Goal: Task Accomplishment & Management: Manage account settings

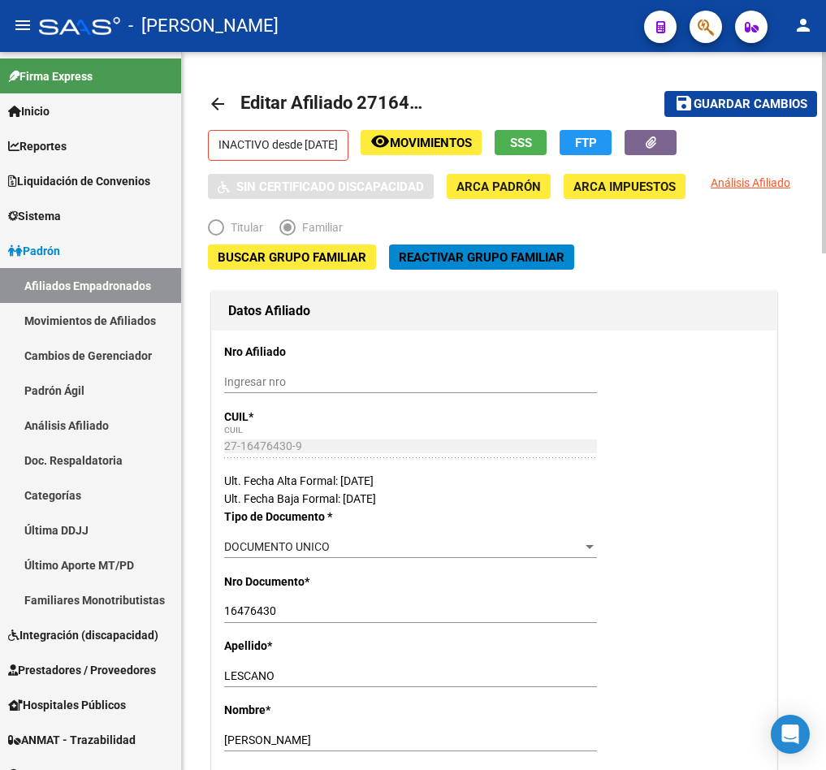
scroll to position [1463, 0]
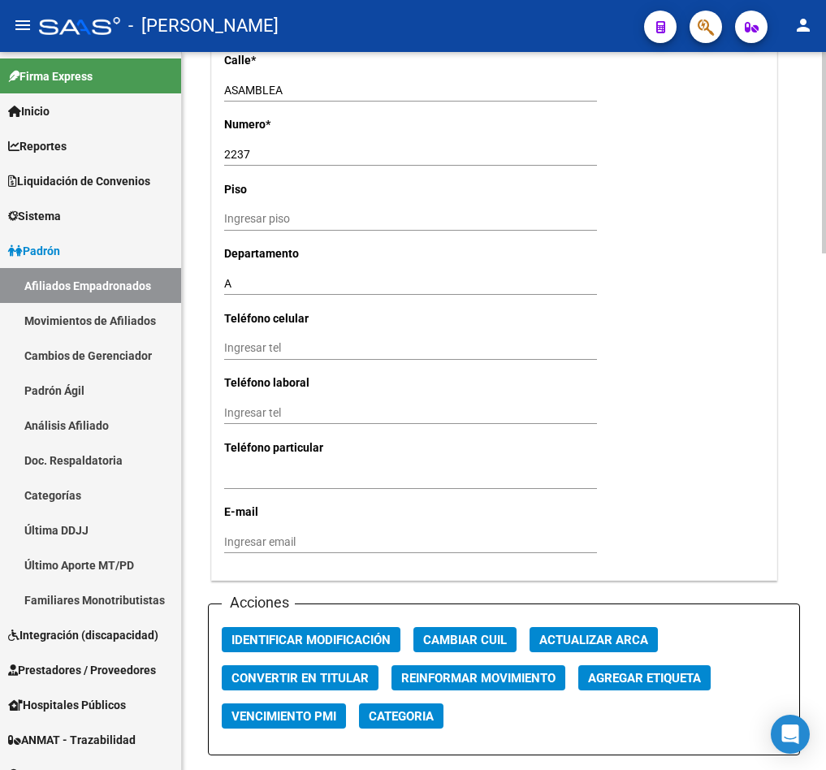
drag, startPoint x: 691, startPoint y: 151, endPoint x: 590, endPoint y: 185, distance: 106.4
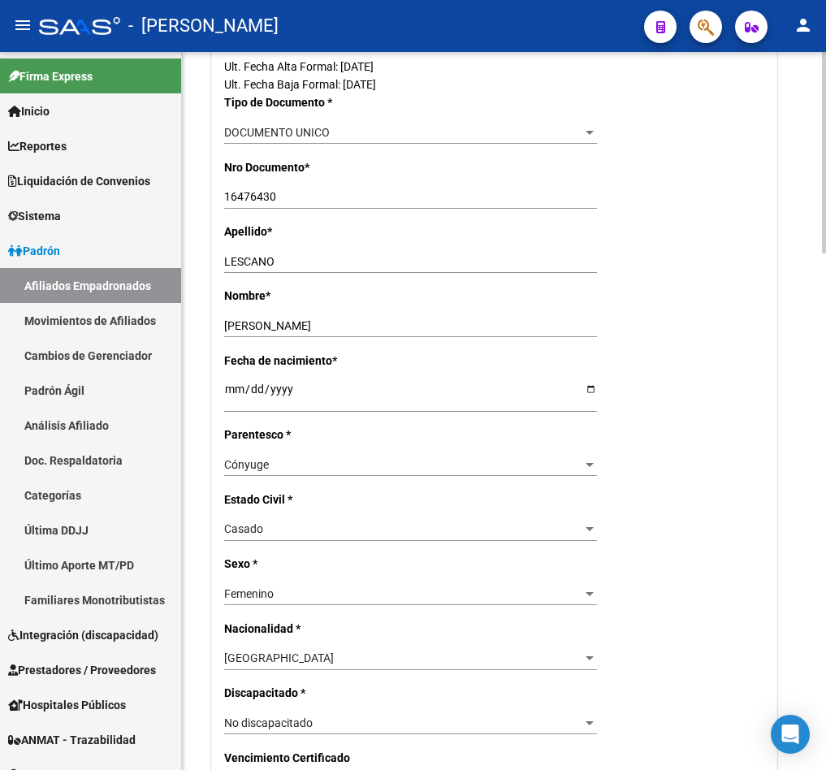
scroll to position [0, 0]
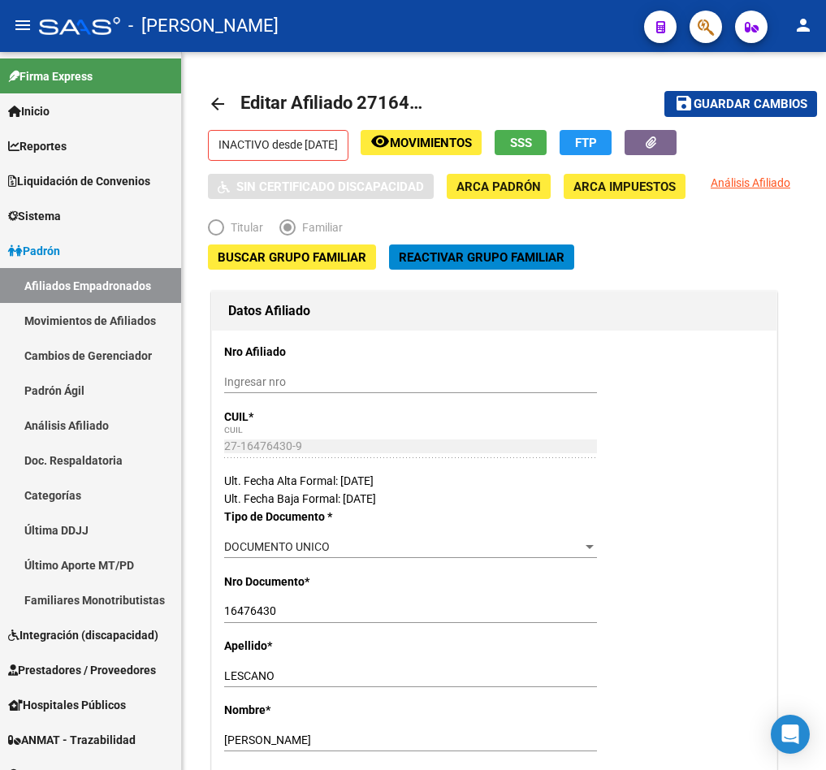
click at [692, 29] on button "button" at bounding box center [706, 27] width 33 height 33
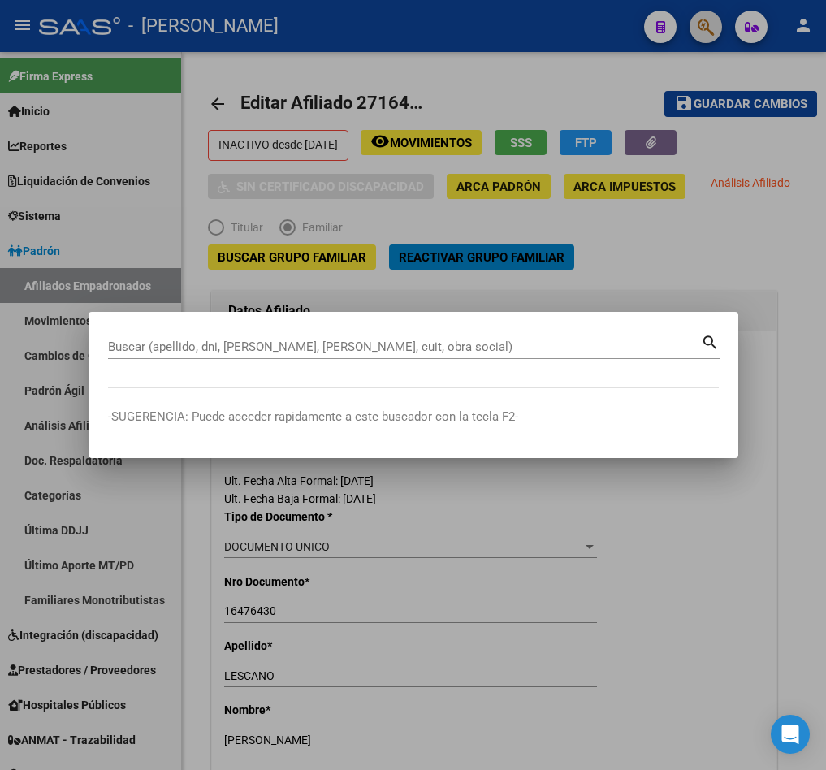
paste input "27161527004"
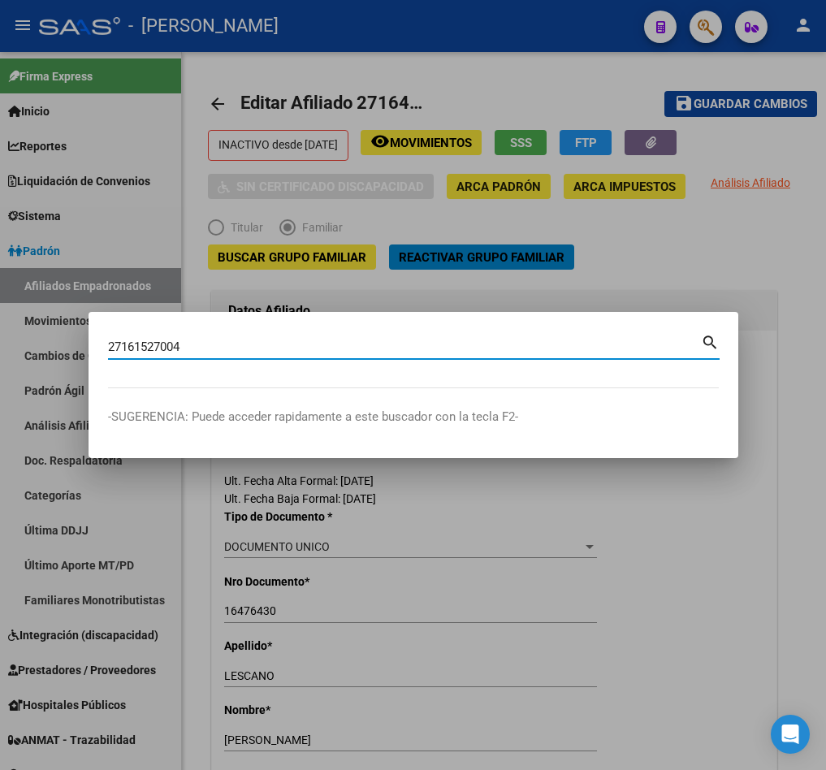
type input "27161527004"
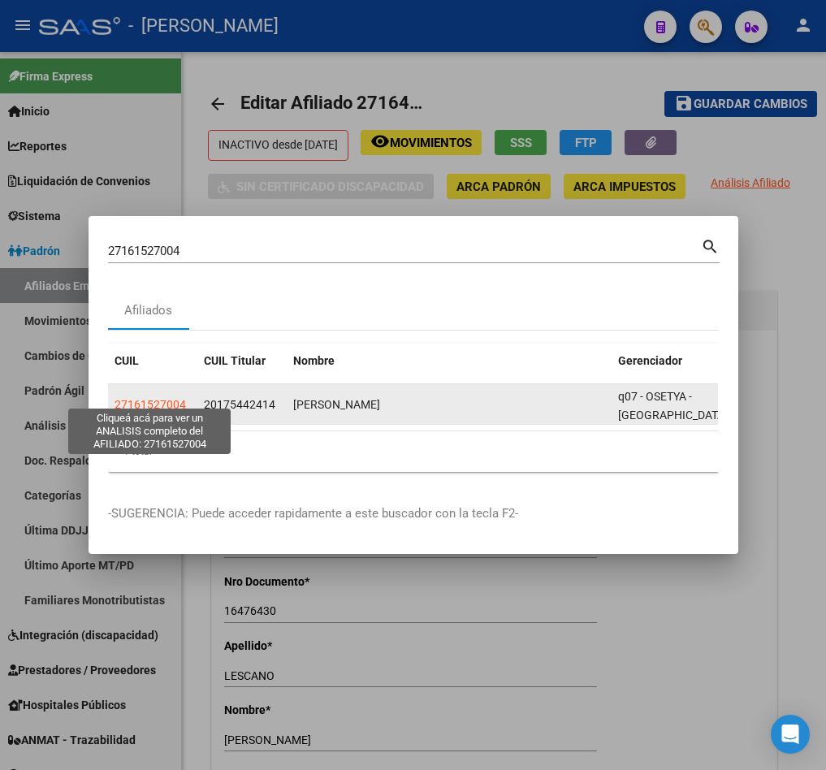
click at [158, 398] on span "27161527004" at bounding box center [151, 404] width 72 height 13
type textarea "27161527004"
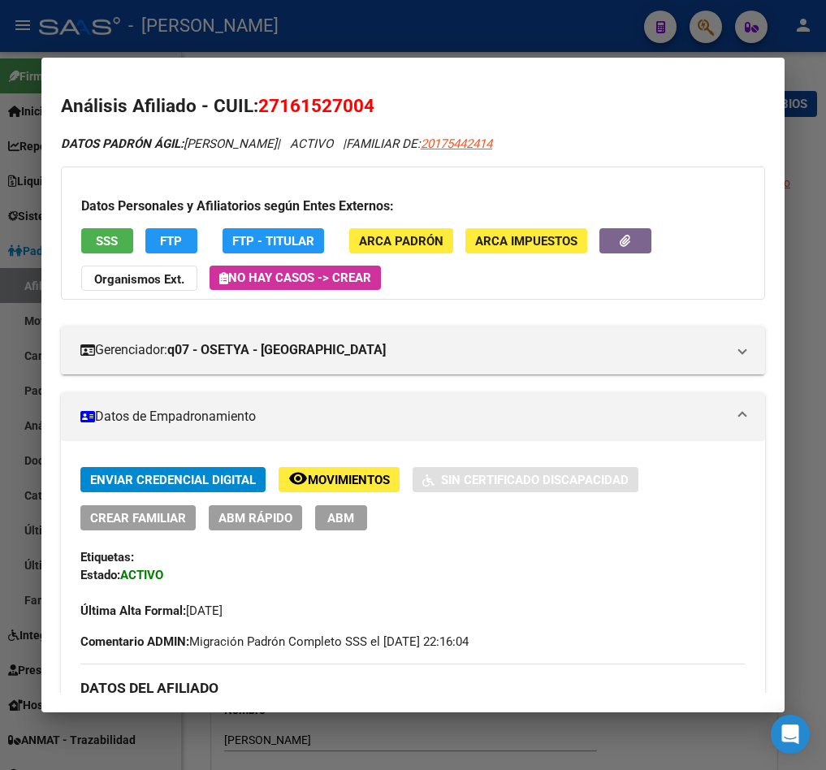
scroll to position [122, 0]
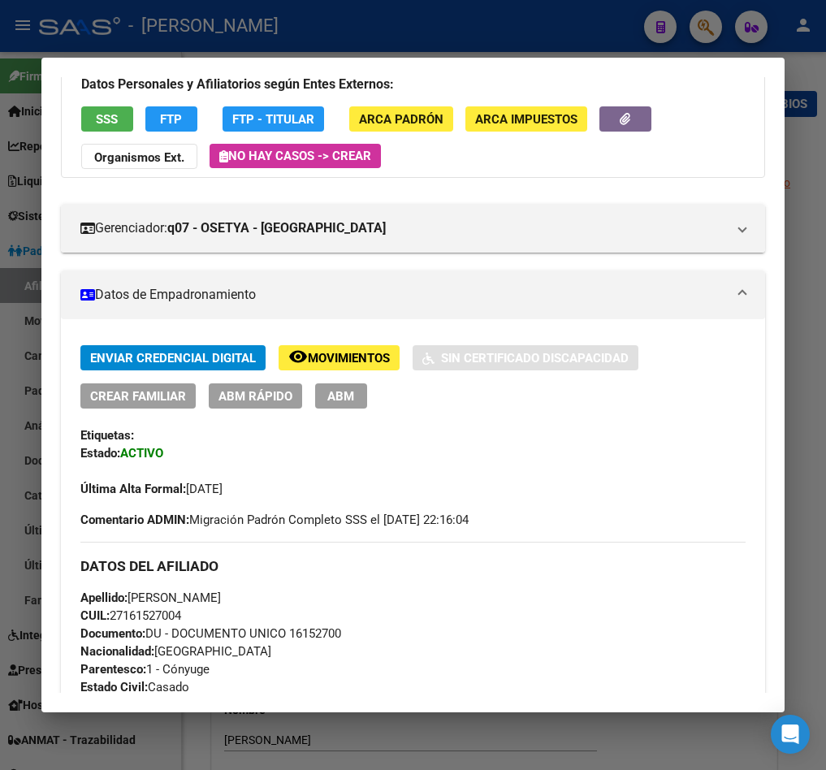
click at [349, 393] on span "ABM" at bounding box center [340, 396] width 27 height 15
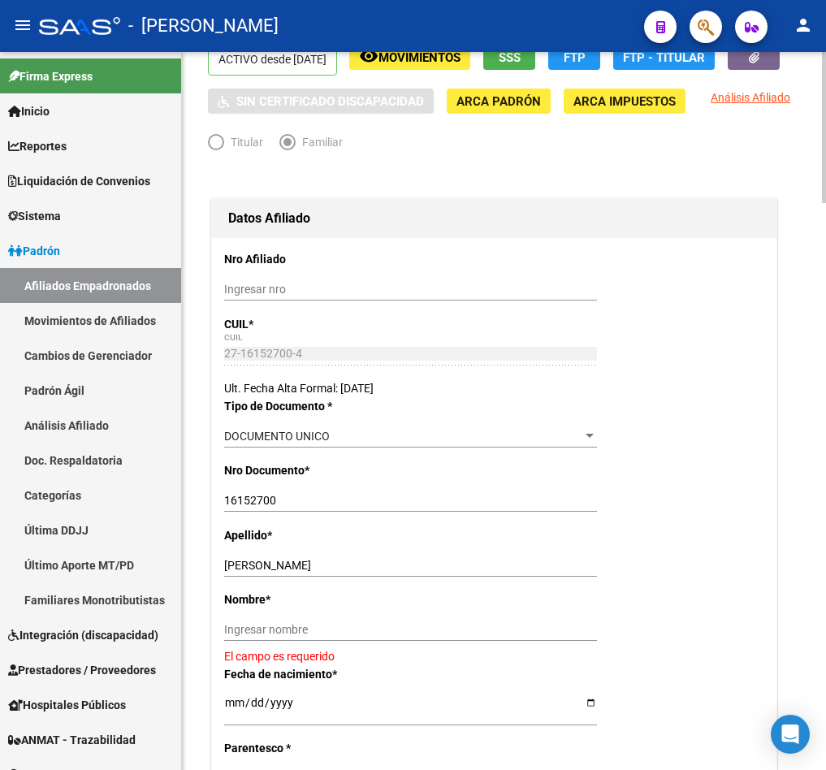
scroll to position [244, 0]
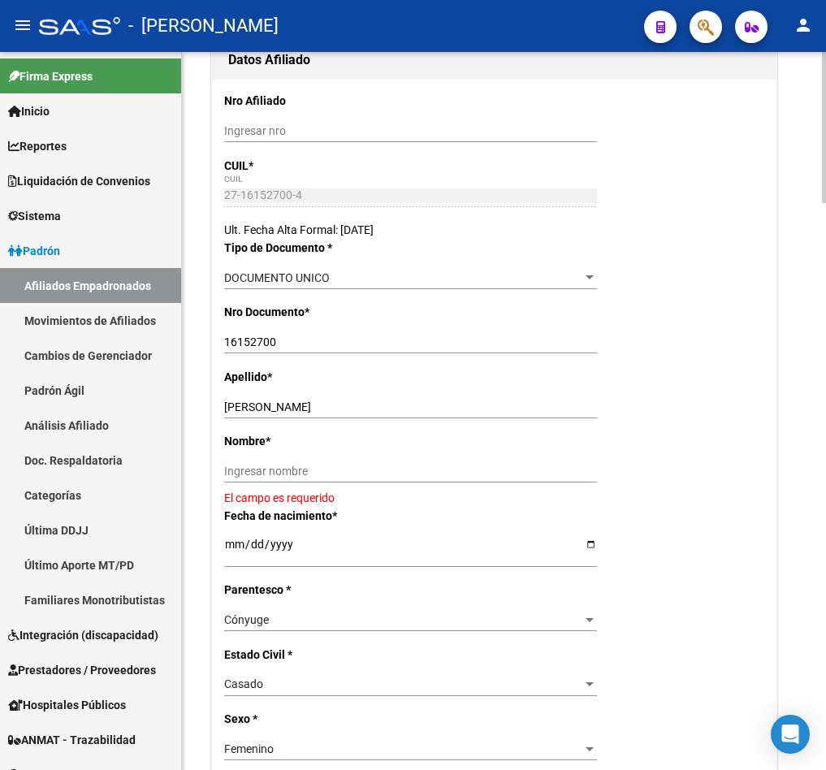
click at [281, 414] on input "[PERSON_NAME]" at bounding box center [410, 408] width 373 height 14
type input "PAEZ"
click at [288, 486] on div "Nombre * Ingresar nombre El campo es requerido" at bounding box center [494, 469] width 540 height 74
click at [288, 479] on input "Ingresar nombre" at bounding box center [410, 472] width 373 height 14
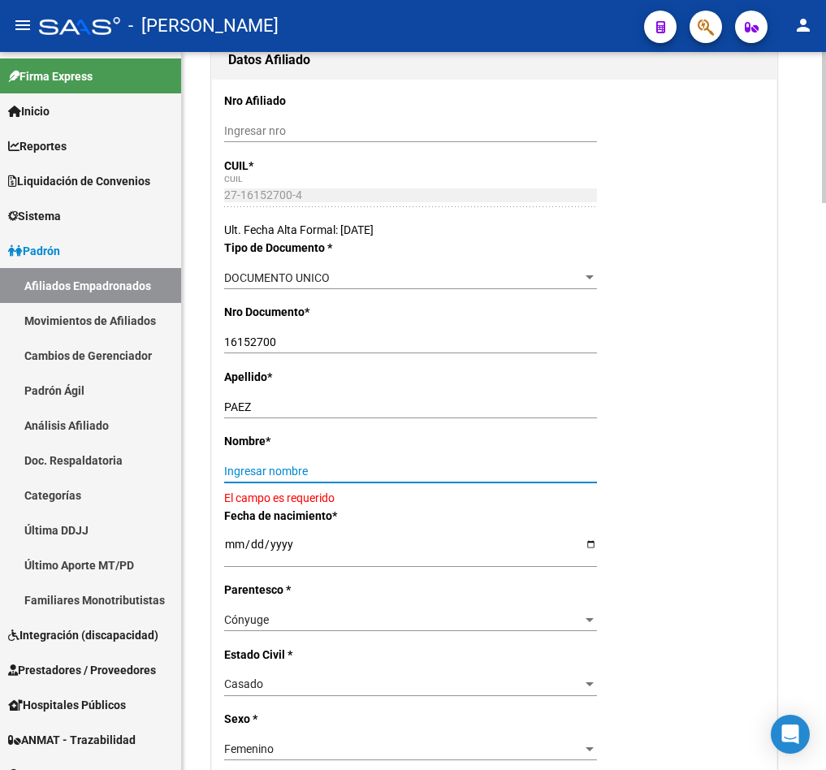
paste input "GRACIEL"
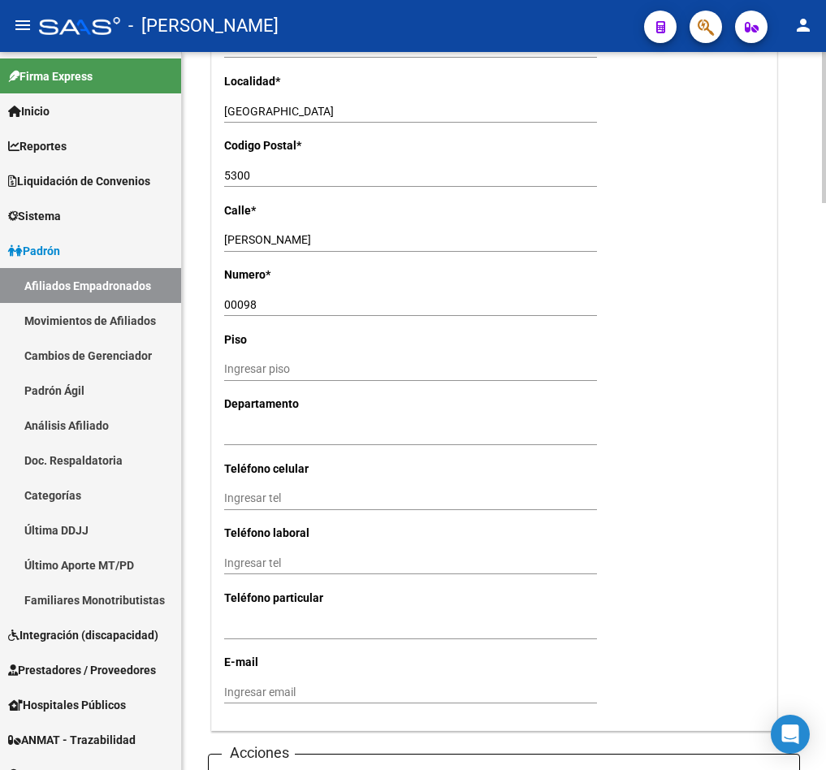
scroll to position [1706, 0]
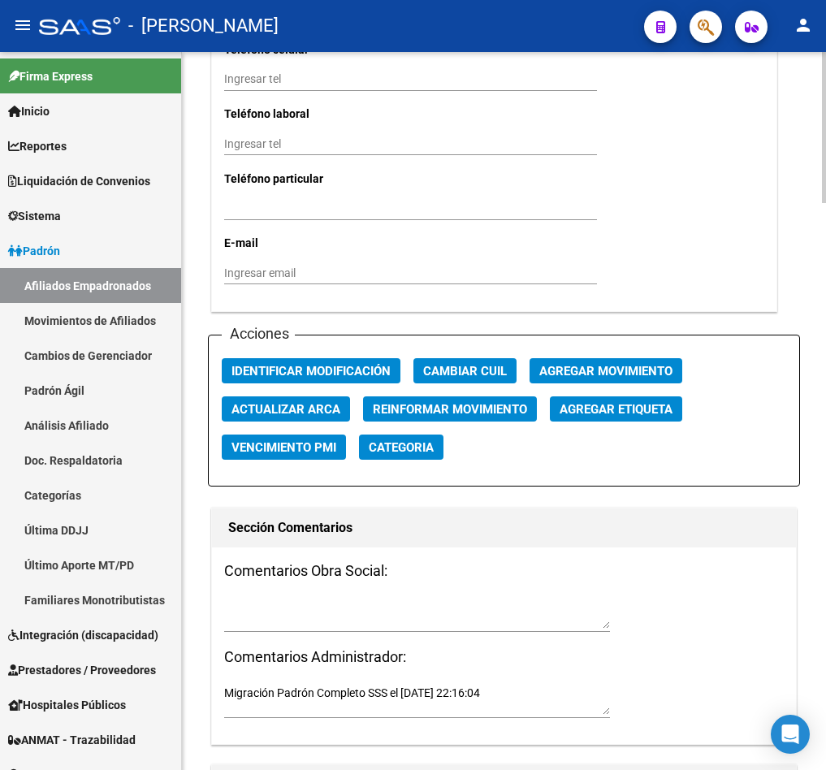
type input "GRACIEL"
click at [340, 629] on textarea at bounding box center [417, 613] width 386 height 31
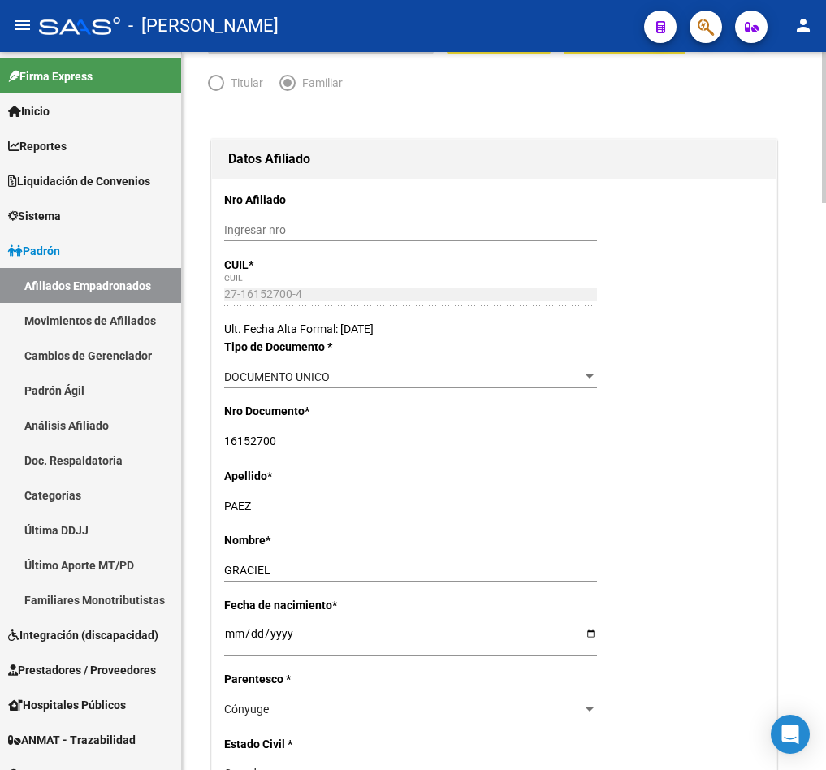
scroll to position [0, 0]
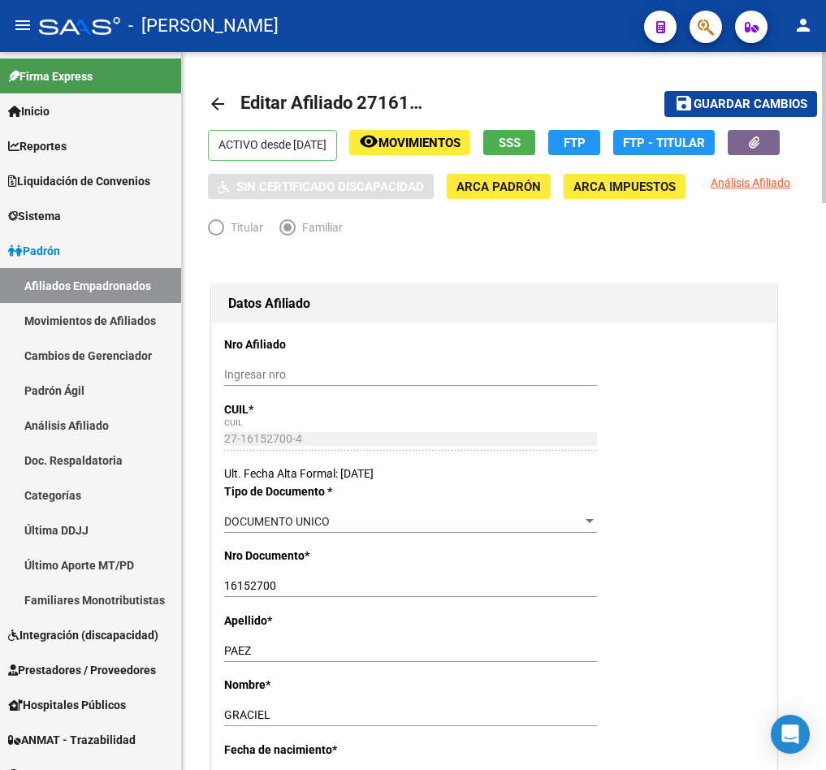
type textarea "15092025"
click at [744, 88] on mat-toolbar-row "save Guardar cambios" at bounding box center [720, 104] width 194 height 52
click at [753, 110] on span "Guardar cambios" at bounding box center [751, 105] width 114 height 15
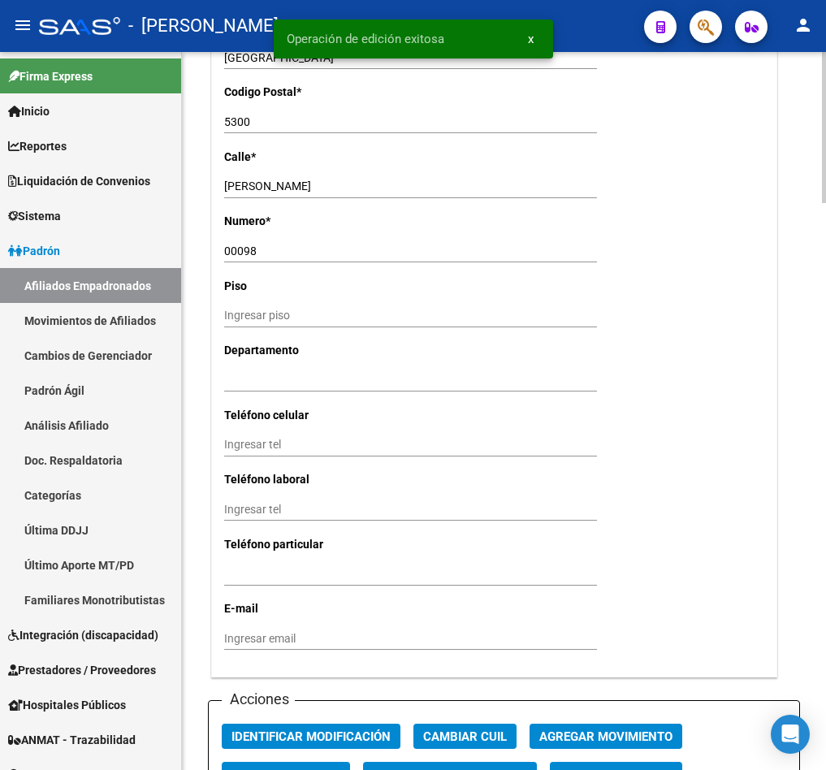
scroll to position [1828, 0]
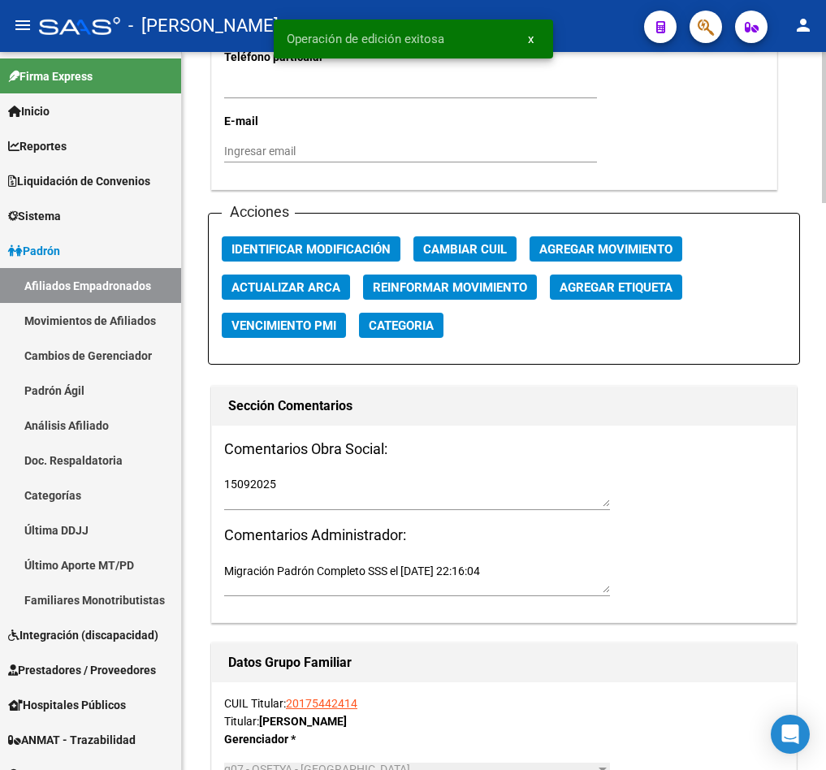
click at [625, 266] on div "Acciones Identificar Modificación Cambiar CUIL Agregar Movimiento Actualizar AR…" at bounding box center [504, 289] width 592 height 152
click at [644, 257] on span "Agregar Movimiento" at bounding box center [606, 249] width 133 height 15
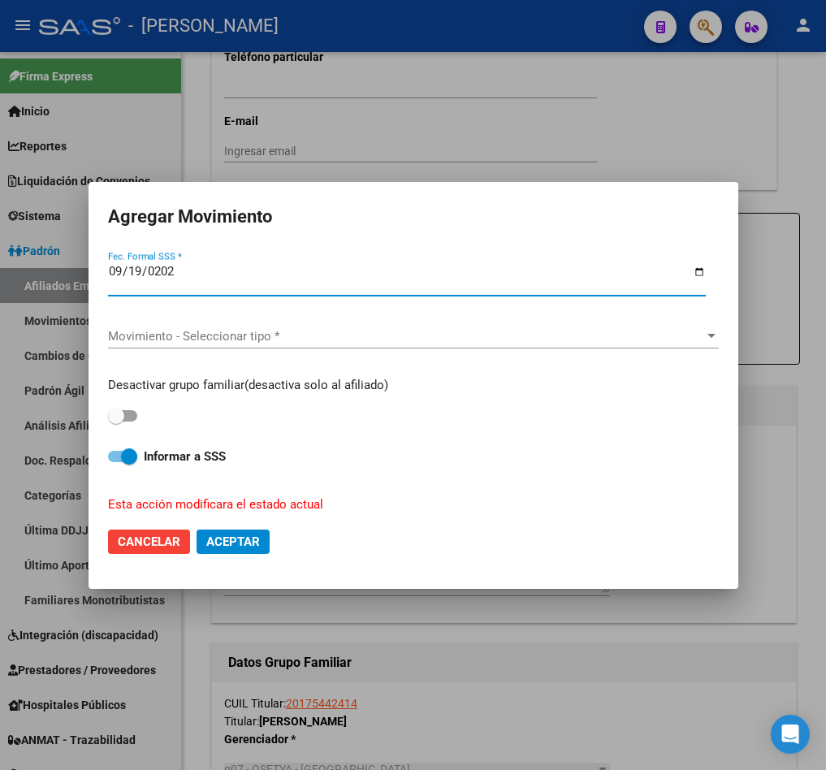
type input "[DATE]"
drag, startPoint x: 451, startPoint y: 356, endPoint x: 449, endPoint y: 334, distance: 22.0
click at [449, 352] on div "Movimiento - Seleccionar tipo * Movimiento - Seleccionar tipo *" at bounding box center [413, 344] width 611 height 40
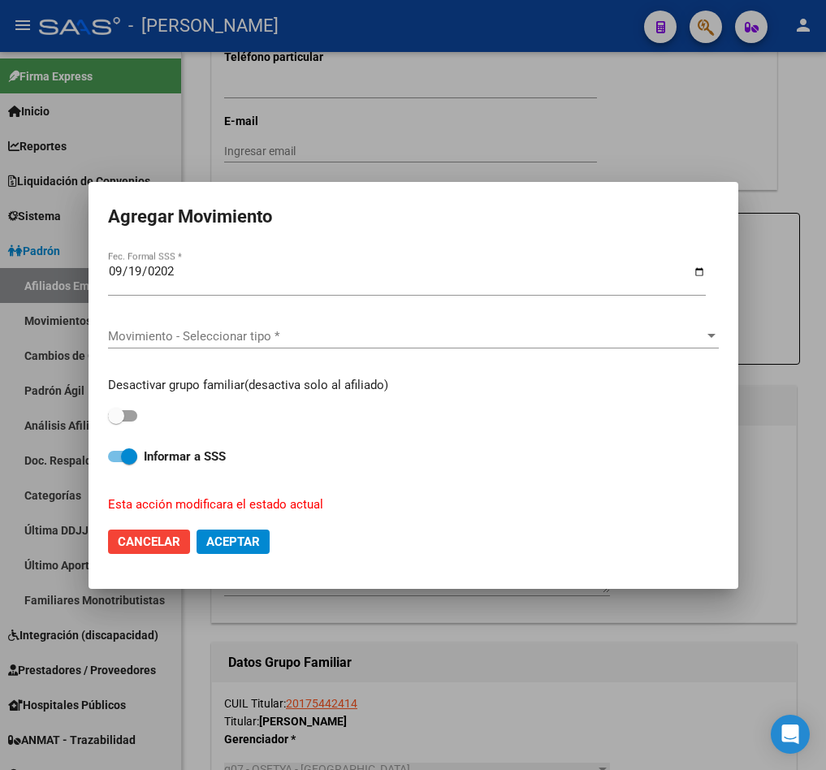
click at [444, 322] on div "Movimiento - Seleccionar tipo * Movimiento - Seleccionar tipo *" at bounding box center [413, 337] width 611 height 53
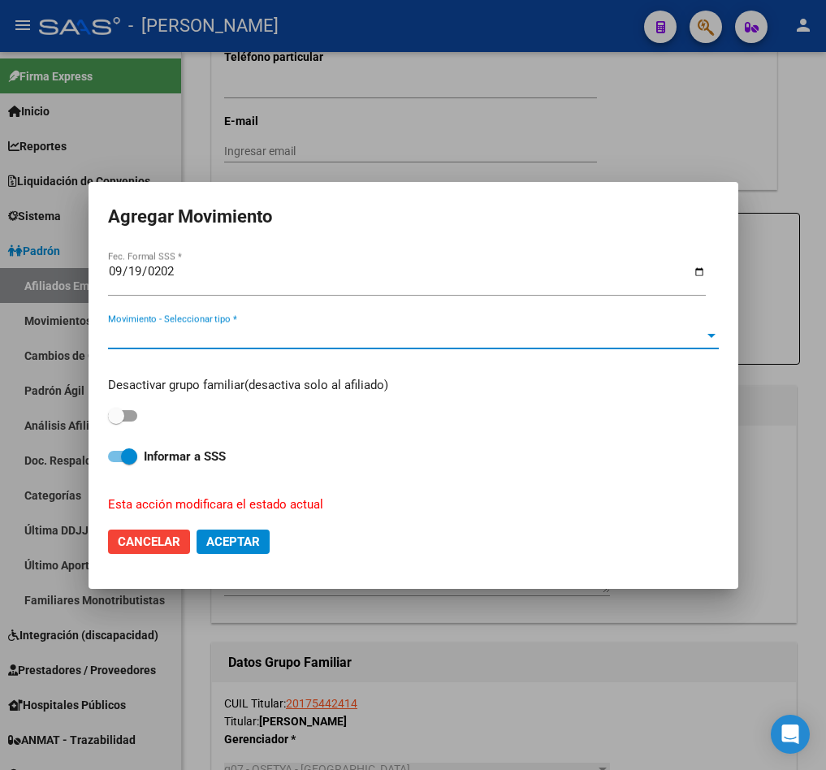
click at [436, 334] on span "Movimiento - Seleccionar tipo *" at bounding box center [406, 336] width 596 height 15
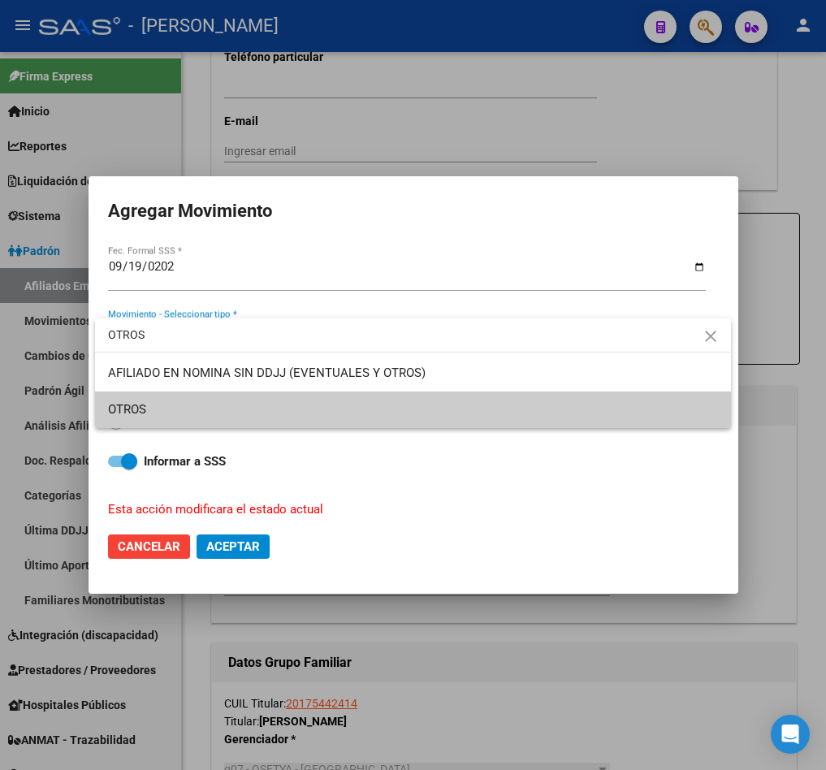
type input "OTROS"
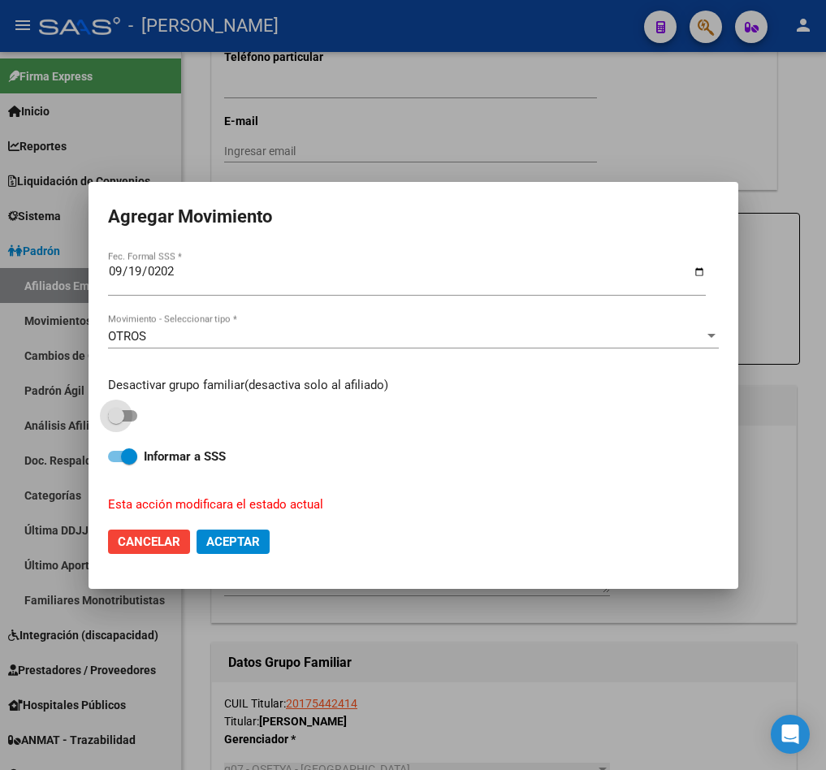
click at [115, 422] on input "checkbox" at bounding box center [115, 422] width 1 height 1
checkbox input "true"
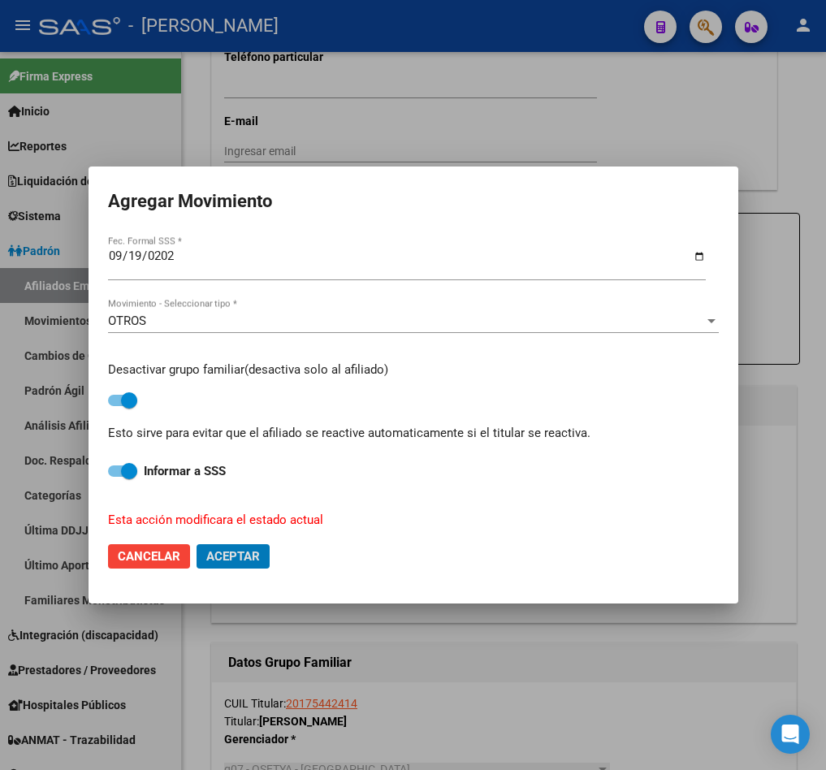
click at [197, 544] on button "Aceptar" at bounding box center [233, 556] width 73 height 24
checkbox input "false"
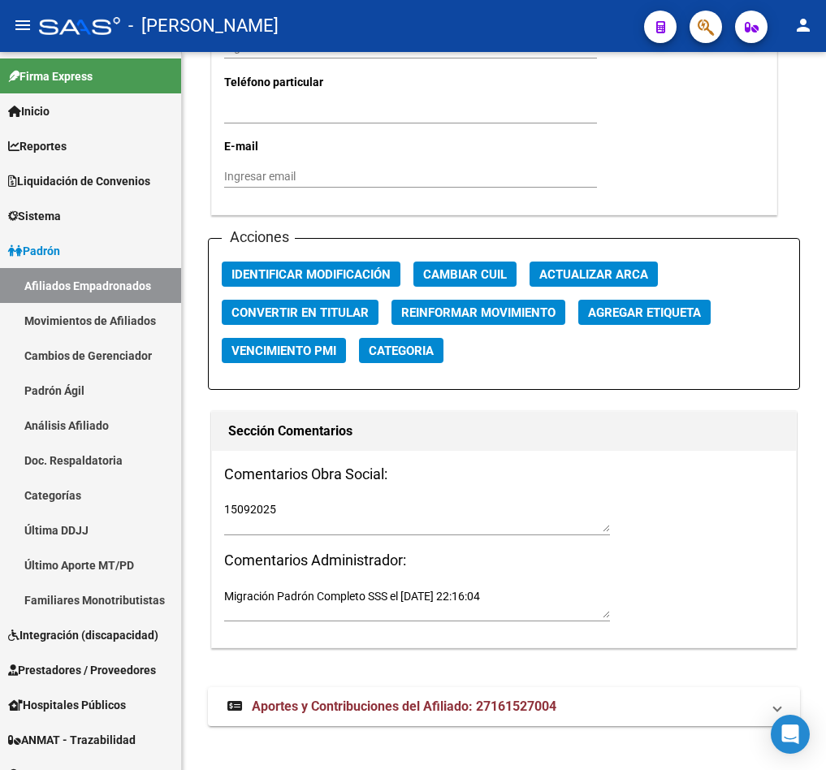
click at [724, 23] on mat-toolbar "menu - osetya person" at bounding box center [413, 26] width 826 height 52
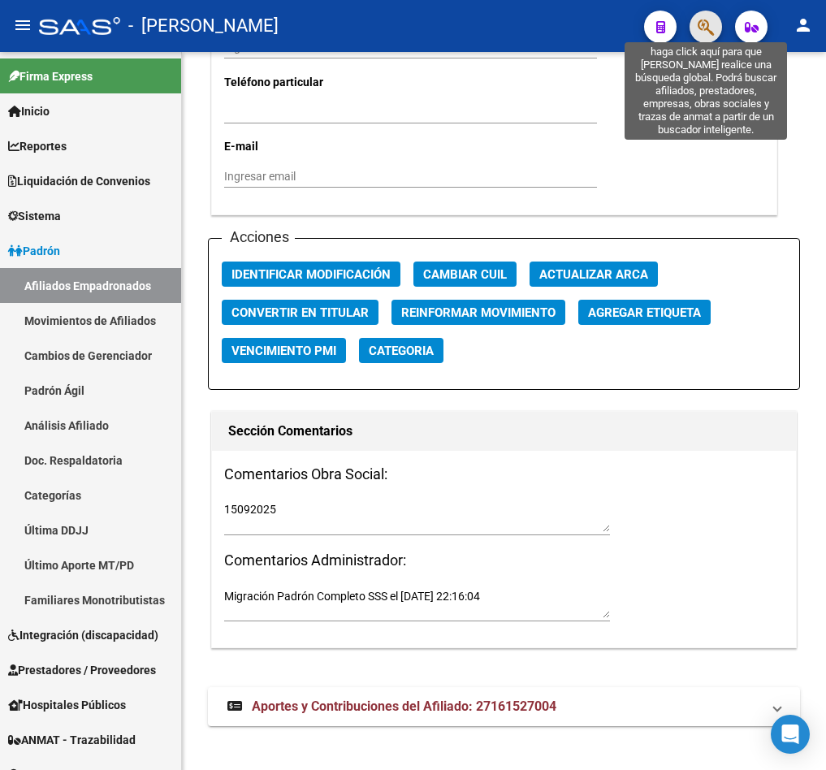
click at [703, 30] on icon "button" at bounding box center [706, 27] width 16 height 19
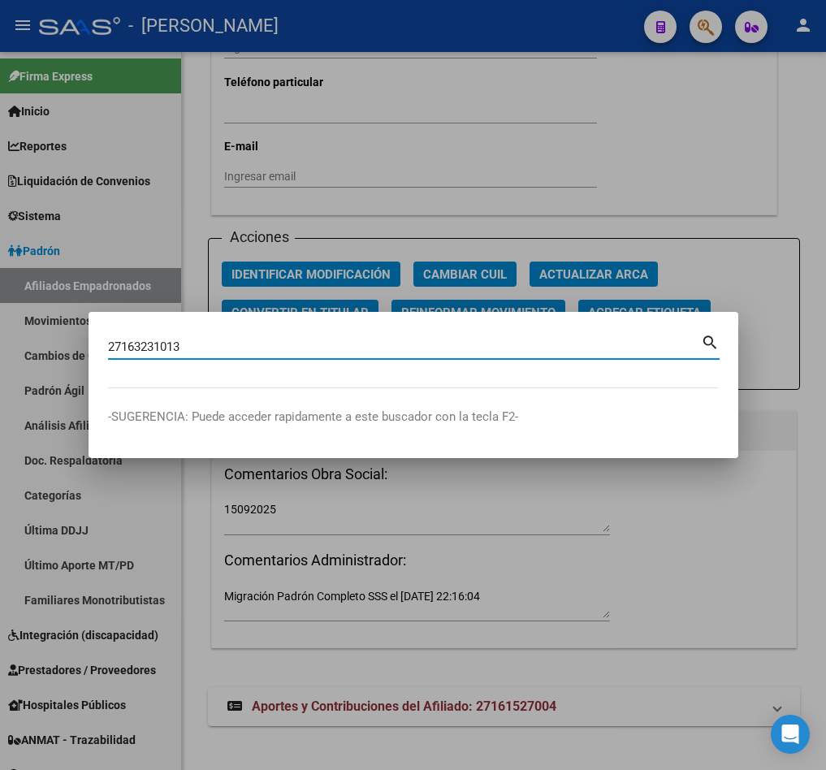
type input "27163231013"
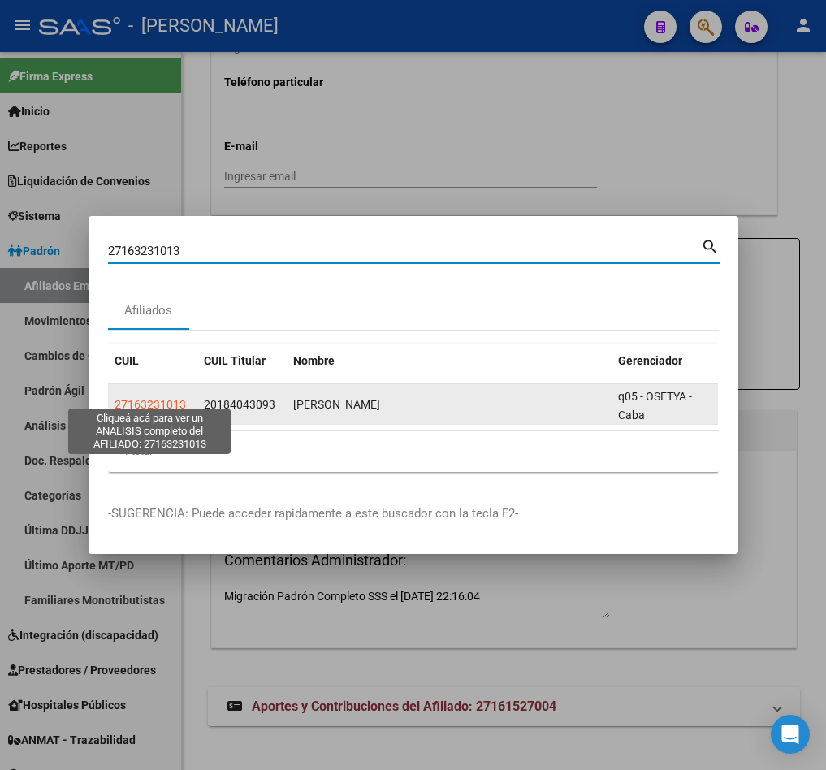
click at [166, 398] on span "27163231013" at bounding box center [151, 404] width 72 height 13
type textarea "27163231013"
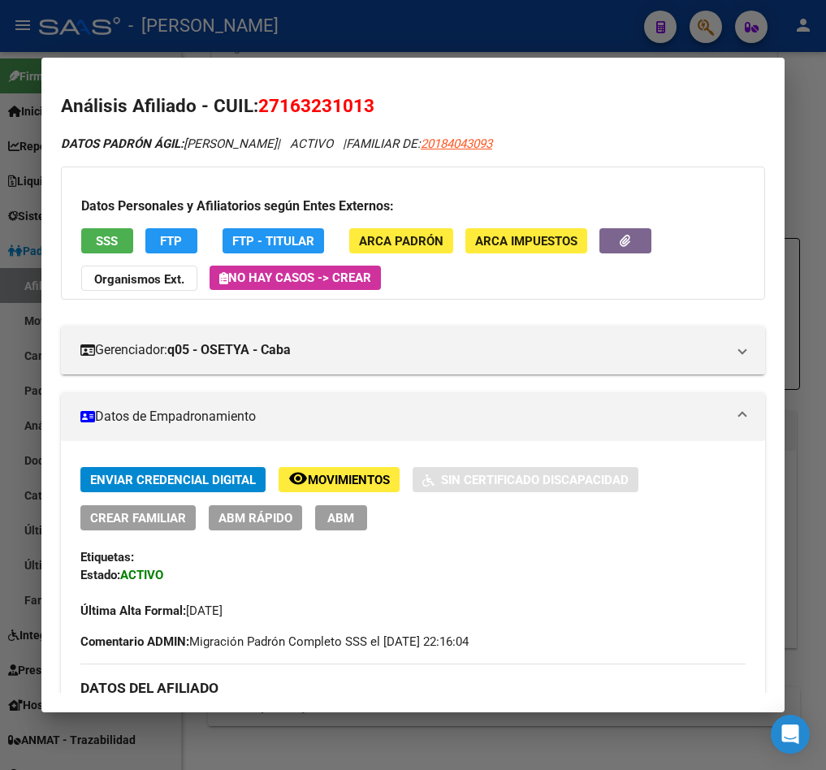
click at [349, 511] on span "ABM" at bounding box center [340, 518] width 27 height 15
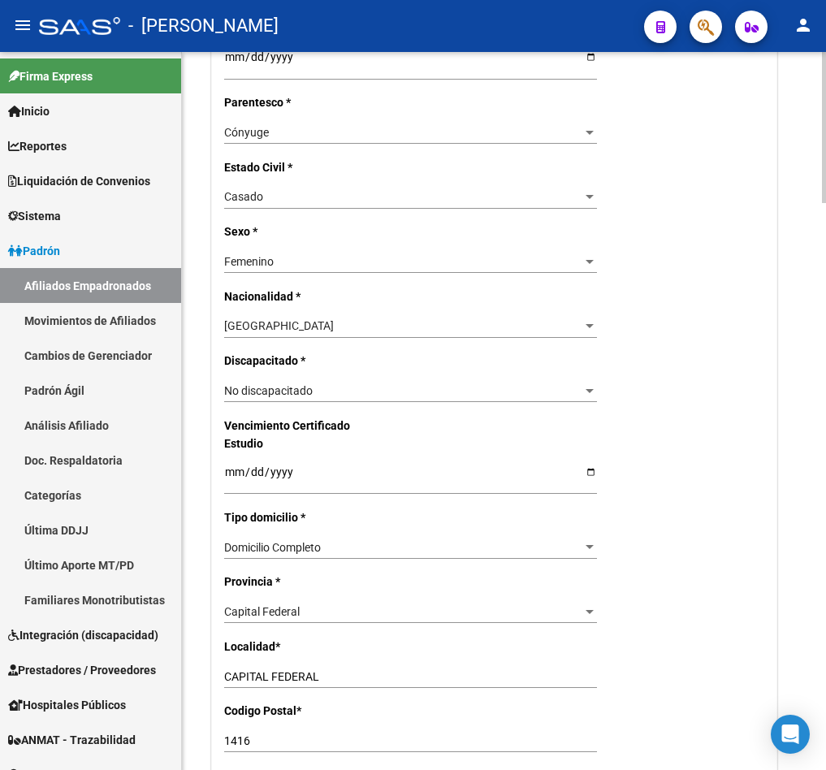
scroll to position [488, 0]
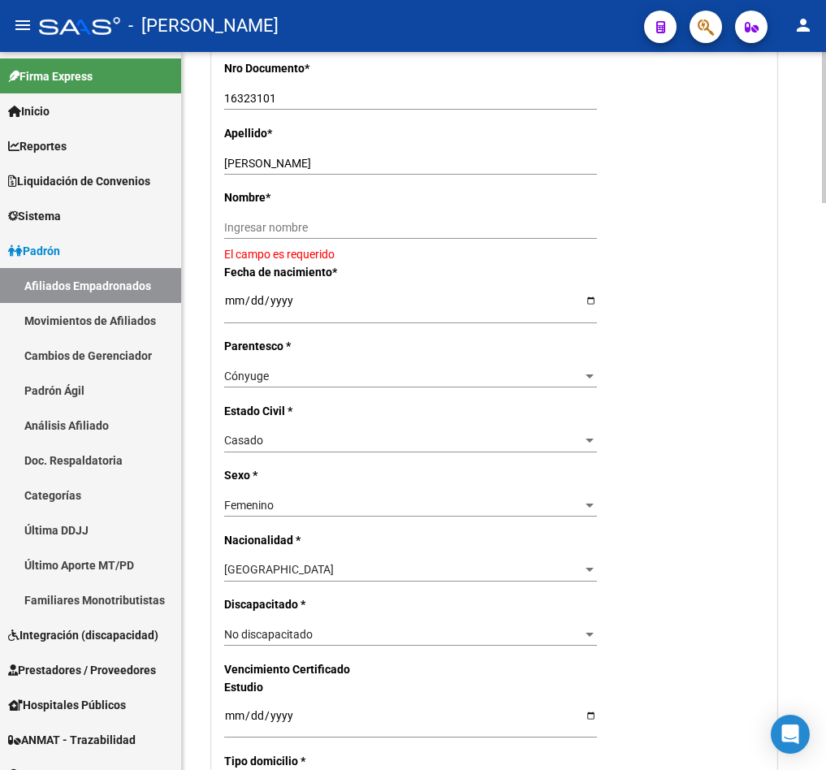
click at [295, 171] on input "[PERSON_NAME]" at bounding box center [410, 164] width 373 height 14
click at [293, 171] on input "[PERSON_NAME]" at bounding box center [410, 164] width 373 height 14
type input "CASTRO"
click at [293, 235] on input "Ingresar nombre" at bounding box center [410, 228] width 373 height 14
paste input "[DEMOGRAPHIC_DATA]"
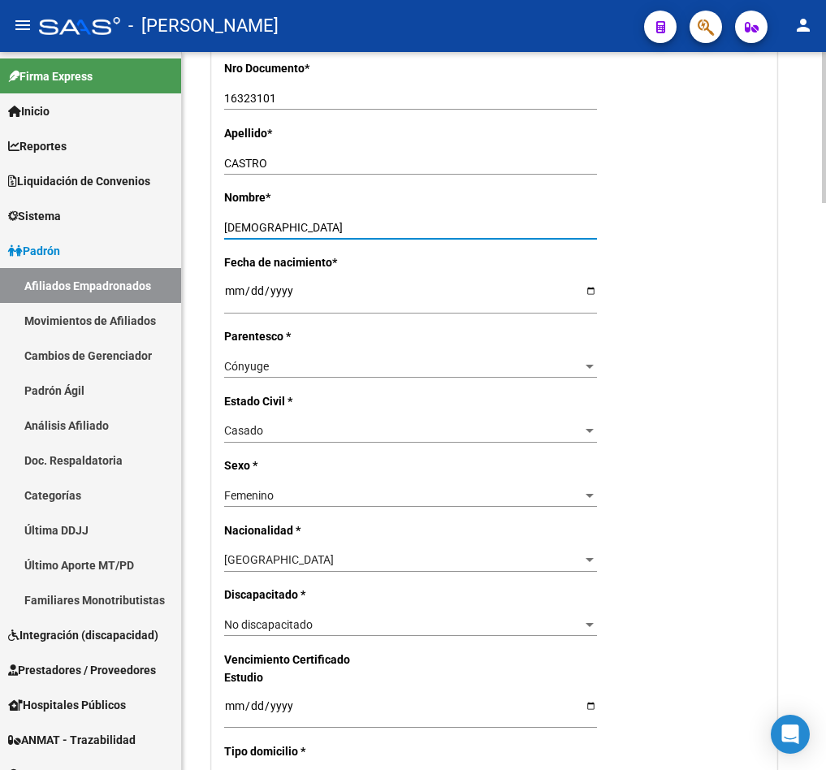
type input "[DEMOGRAPHIC_DATA]"
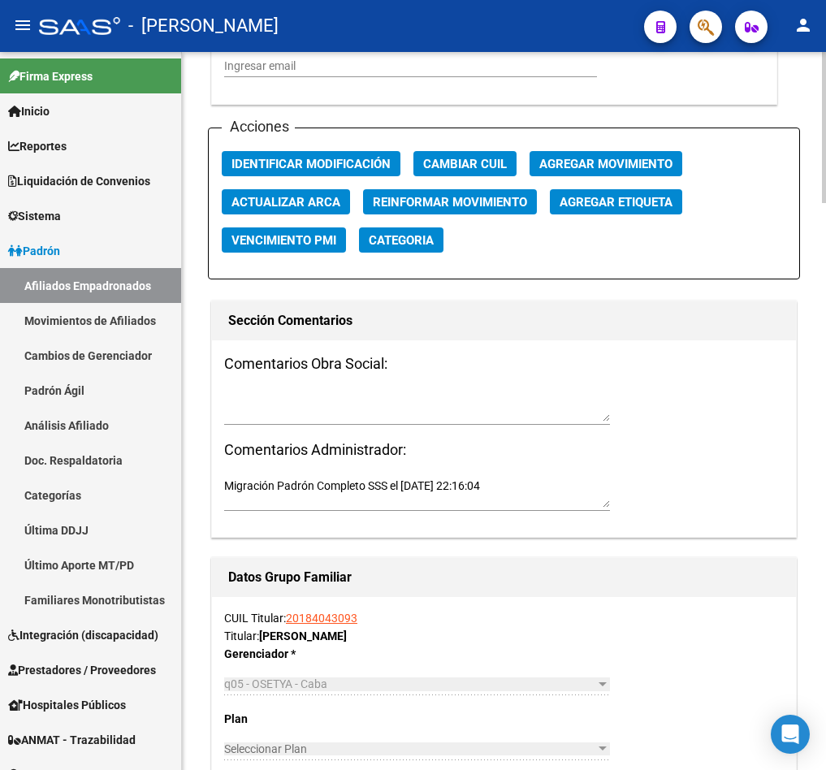
scroll to position [2072, 0]
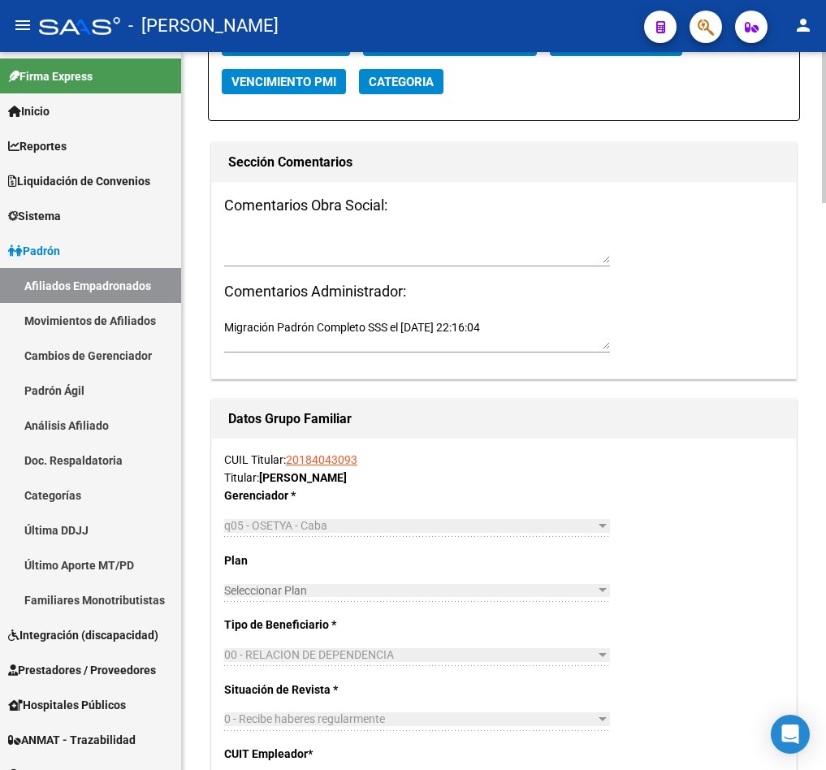
click at [349, 267] on div at bounding box center [417, 248] width 386 height 37
click at [353, 263] on textarea at bounding box center [417, 247] width 386 height 31
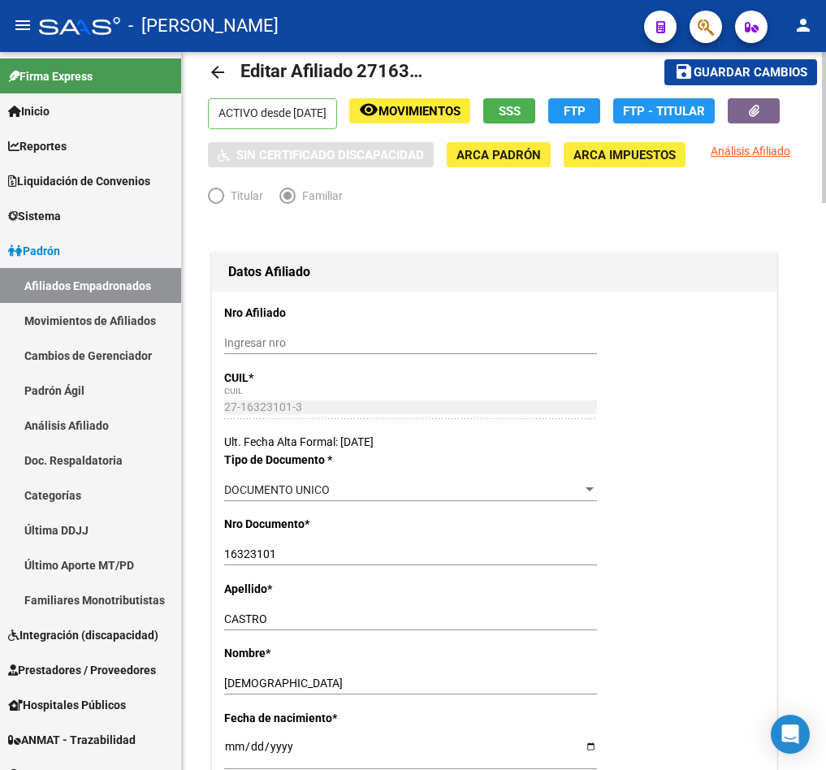
scroll to position [0, 0]
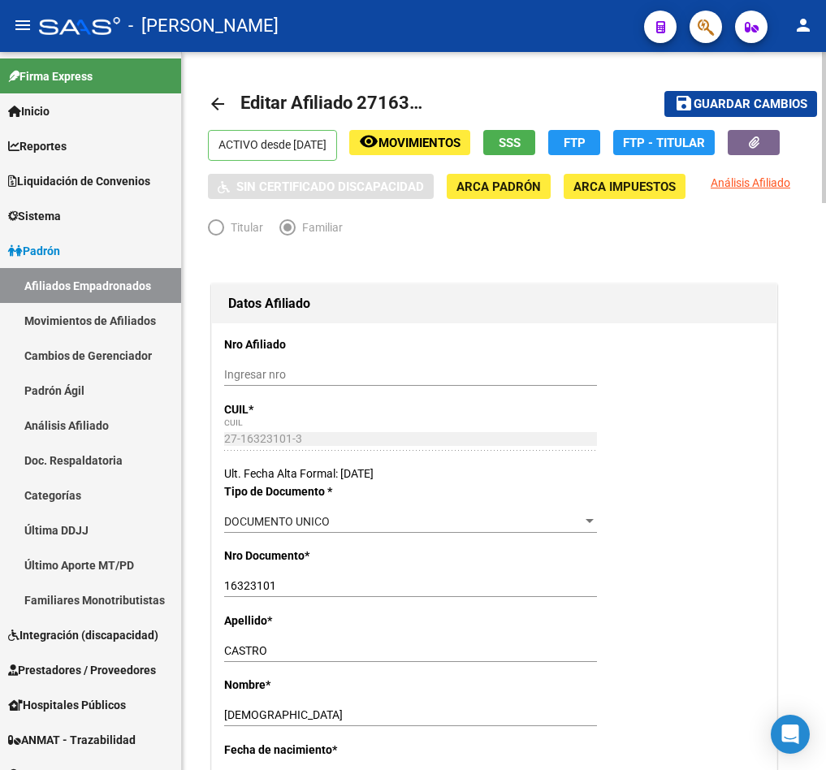
type textarea "15092025"
click at [753, 98] on span "Guardar cambios" at bounding box center [751, 105] width 114 height 15
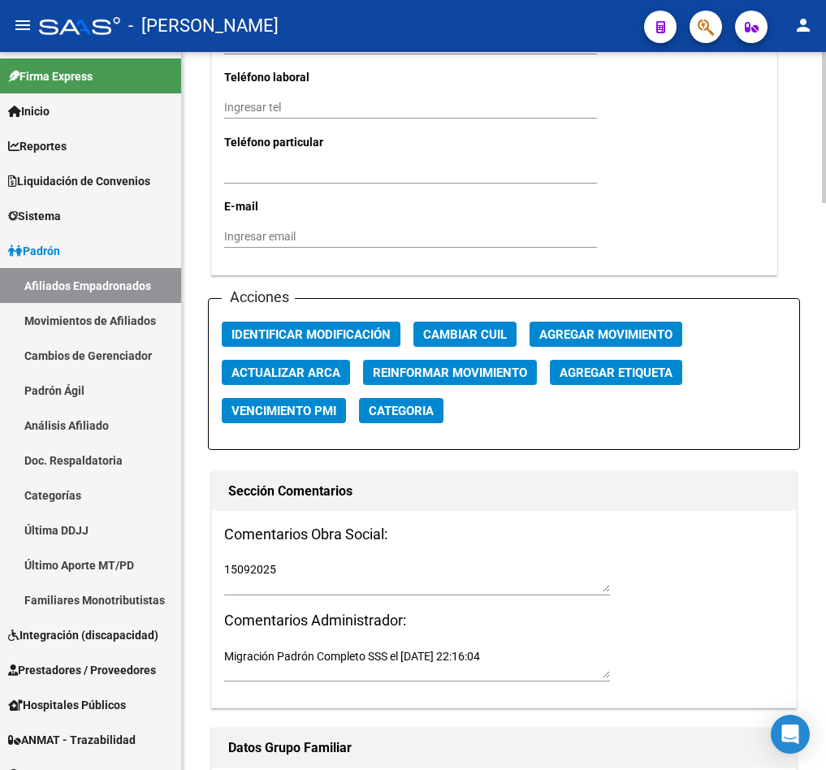
scroll to position [1719, 0]
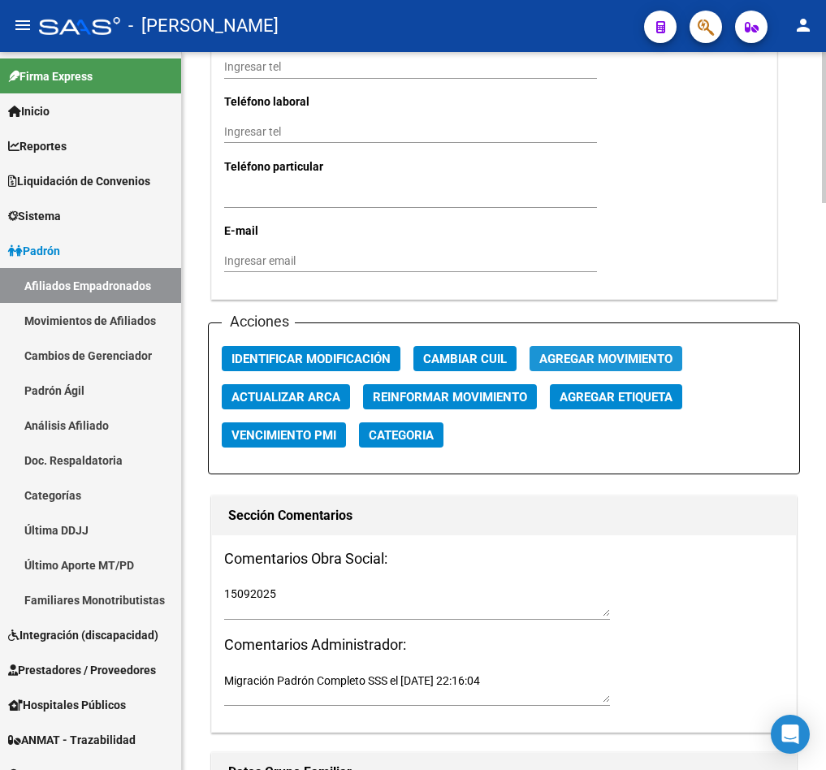
click at [605, 366] on span "Agregar Movimiento" at bounding box center [606, 359] width 133 height 15
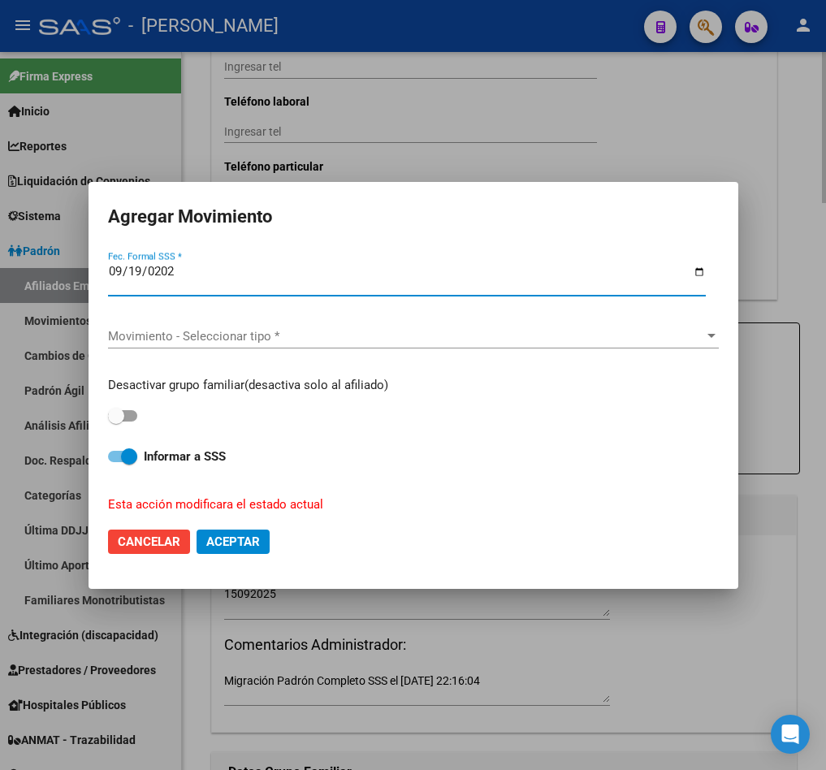
type input "[DATE]"
click at [357, 337] on span "Movimiento - Seleccionar tipo *" at bounding box center [406, 336] width 596 height 15
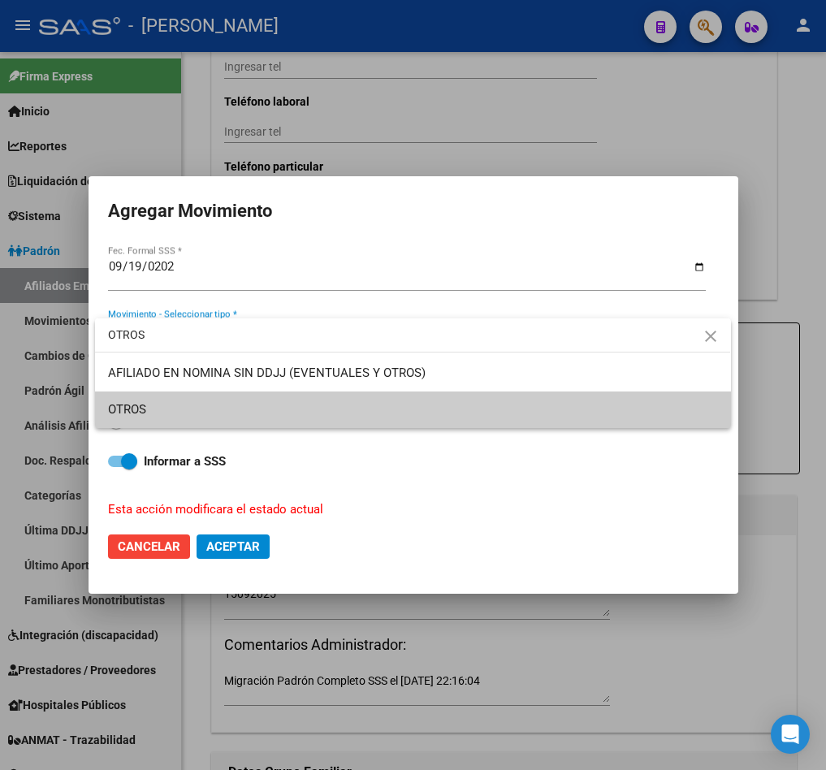
type input "OTROS"
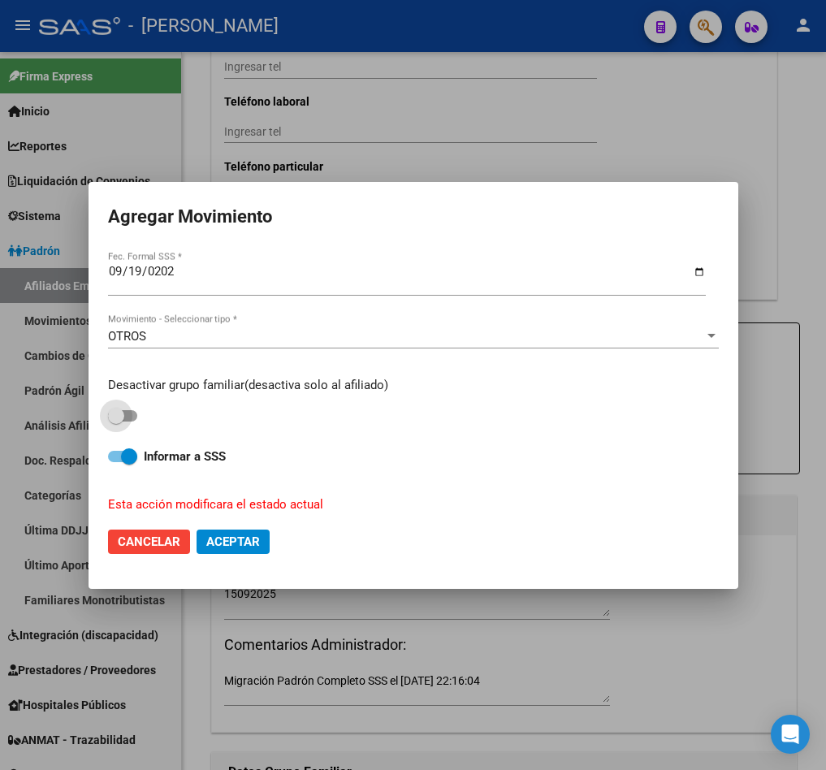
click at [115, 422] on input "checkbox" at bounding box center [115, 422] width 1 height 1
checkbox input "true"
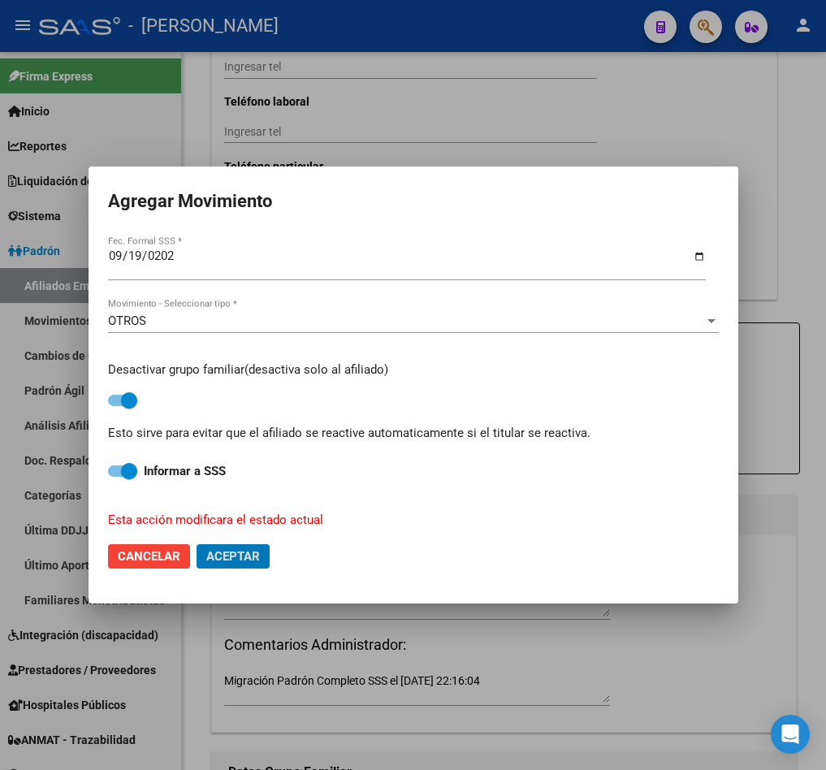
click at [197, 544] on button "Aceptar" at bounding box center [233, 556] width 73 height 24
checkbox input "false"
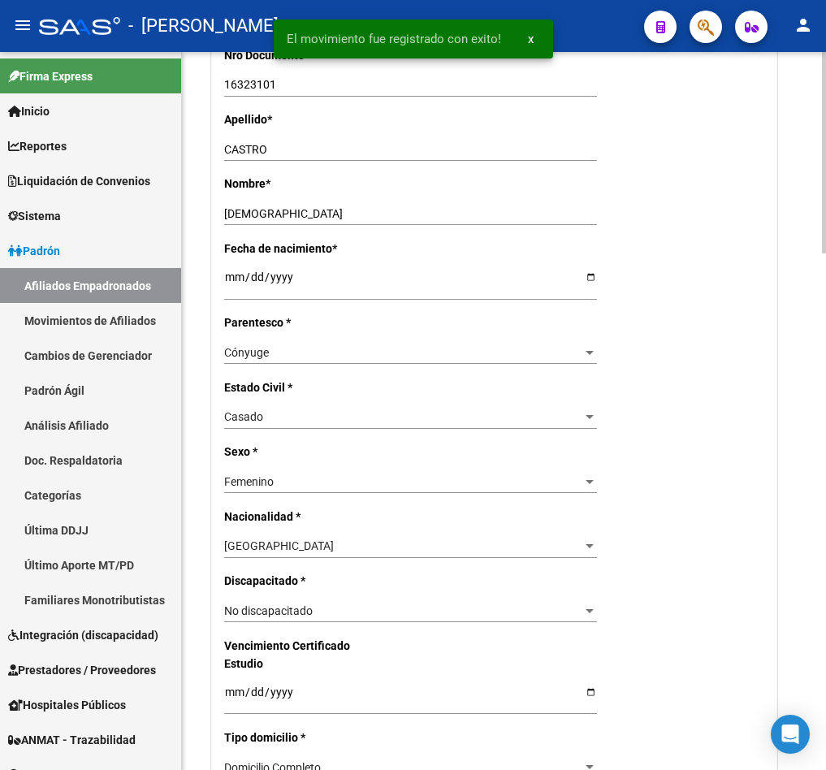
scroll to position [0, 0]
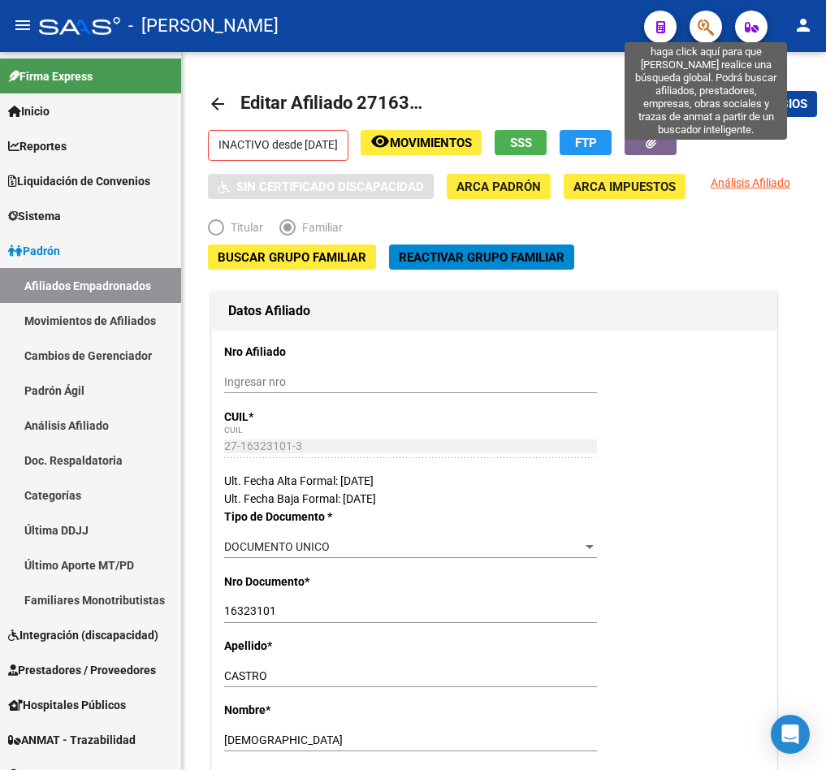
click at [698, 39] on span "button" at bounding box center [706, 27] width 16 height 33
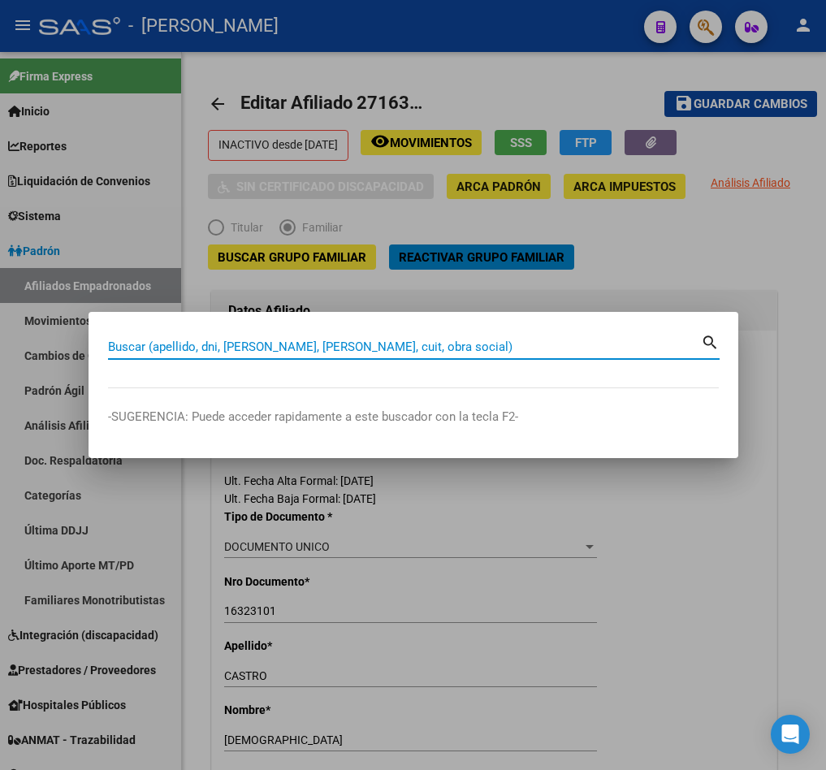
paste input "27163462511"
type input "27163462511"
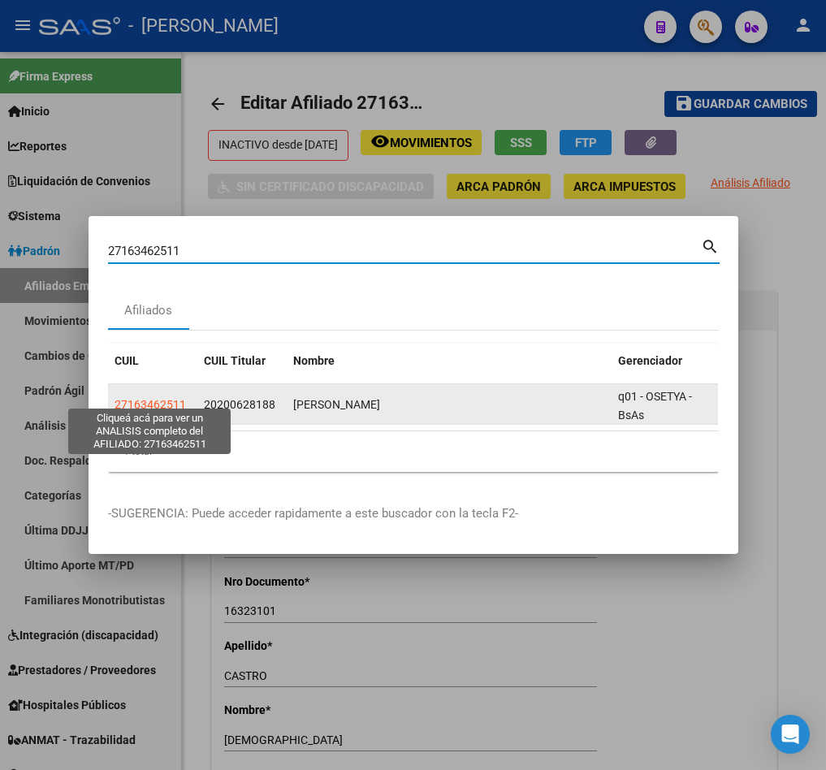
click at [158, 398] on span "27163462511" at bounding box center [151, 404] width 72 height 13
type textarea "27163462511"
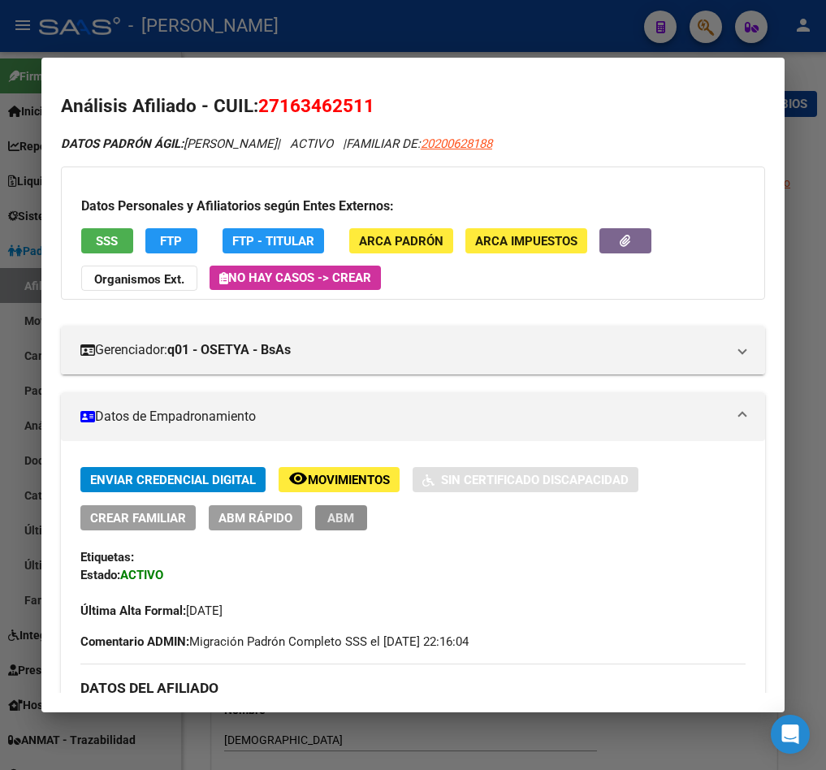
click at [357, 510] on button "ABM" at bounding box center [341, 517] width 52 height 25
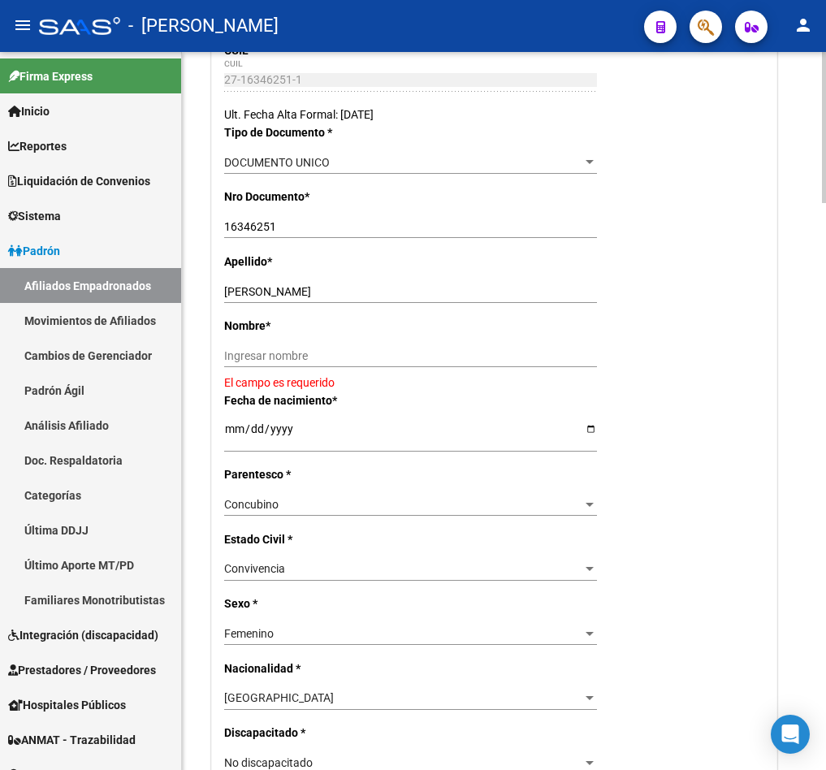
scroll to position [366, 0]
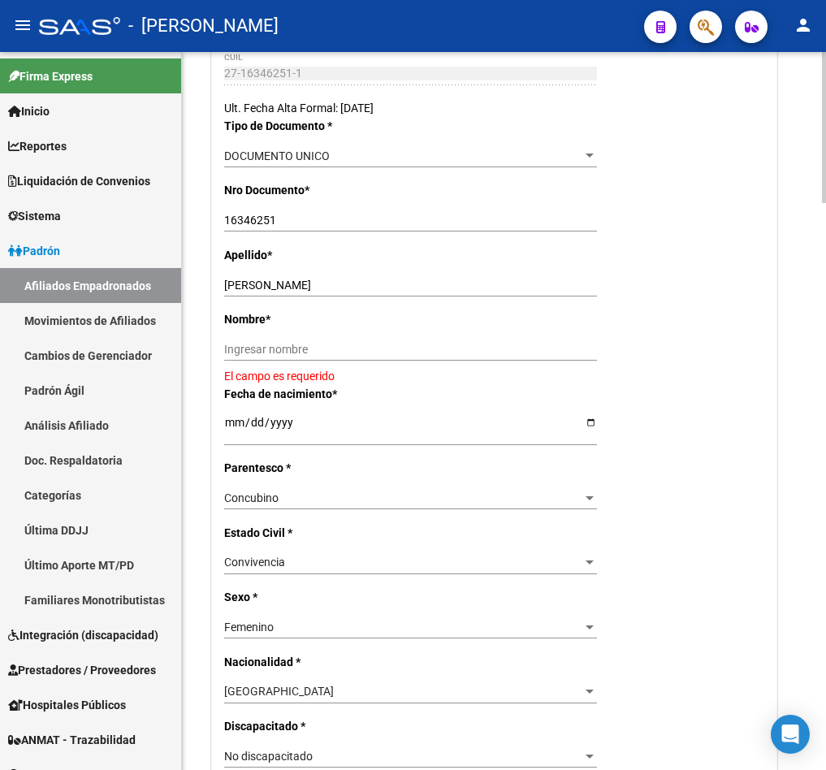
click at [298, 375] on div "Ingresar nombre" at bounding box center [410, 356] width 373 height 37
click at [279, 293] on input "[PERSON_NAME]" at bounding box center [410, 286] width 373 height 14
drag, startPoint x: 279, startPoint y: 314, endPoint x: 381, endPoint y: 314, distance: 102.4
click at [381, 293] on input "[PERSON_NAME]" at bounding box center [410, 286] width 373 height 14
type input "[PERSON_NAME]"
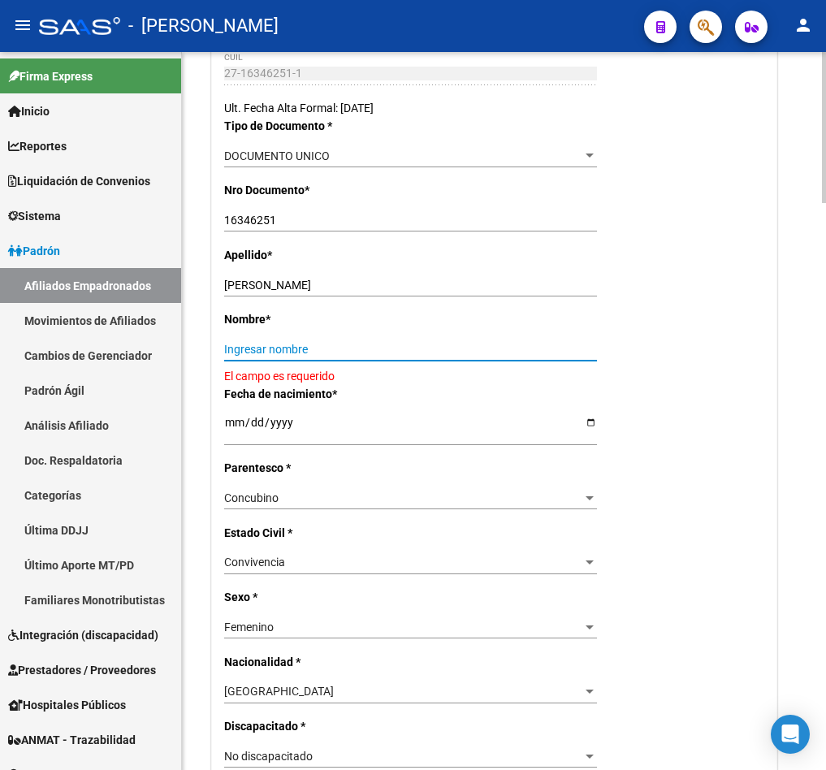
drag, startPoint x: 323, startPoint y: 386, endPoint x: 341, endPoint y: 380, distance: 19.5
click at [323, 357] on input "Ingresar nombre" at bounding box center [410, 350] width 373 height 14
paste input "[PERSON_NAME] C"
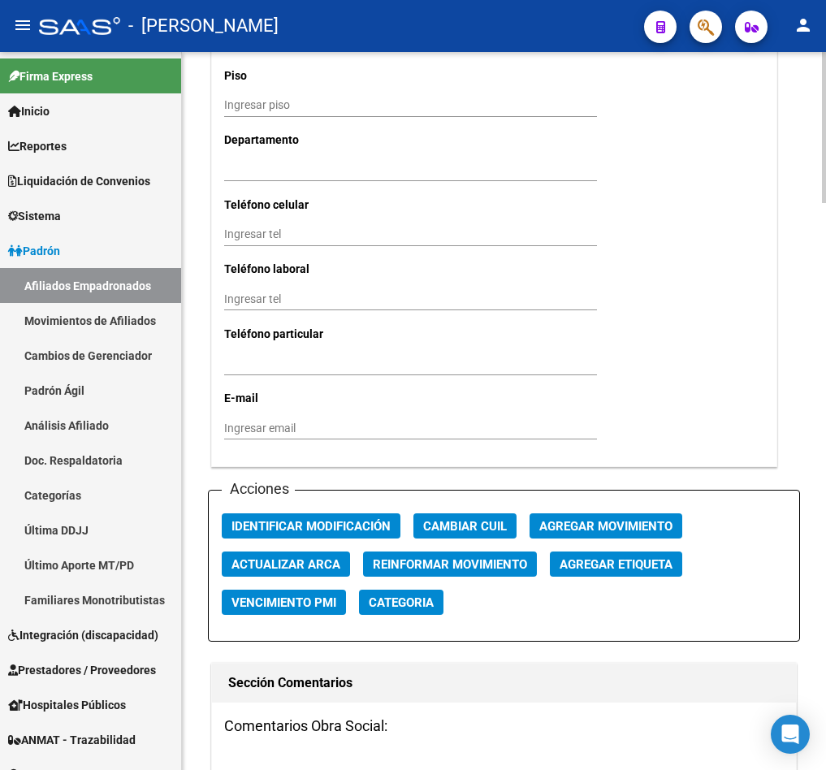
scroll to position [2072, 0]
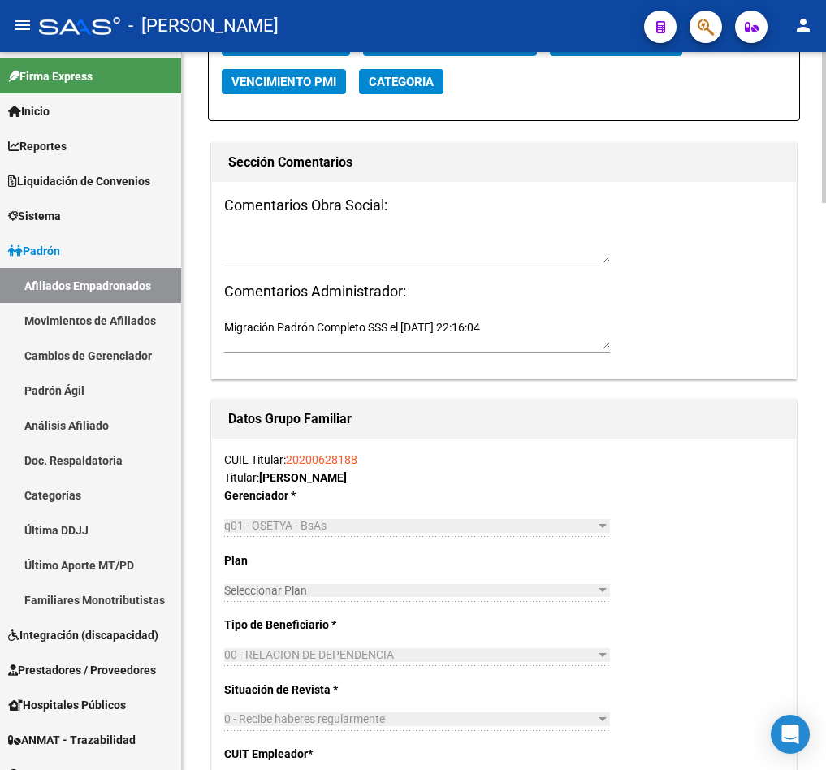
type input "[PERSON_NAME] C"
click at [402, 263] on textarea at bounding box center [417, 247] width 386 height 31
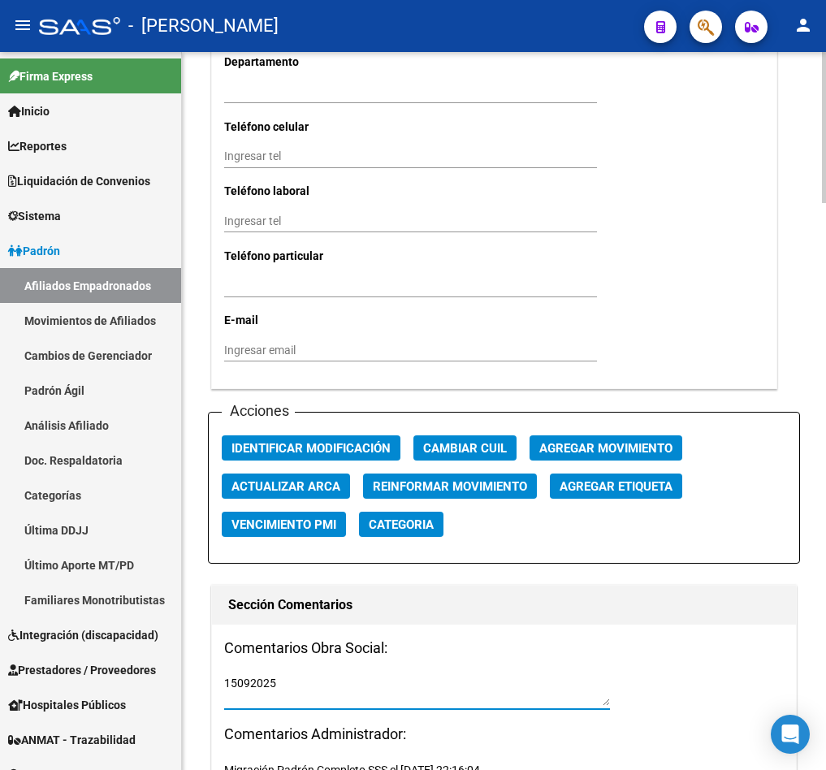
type textarea "15092025"
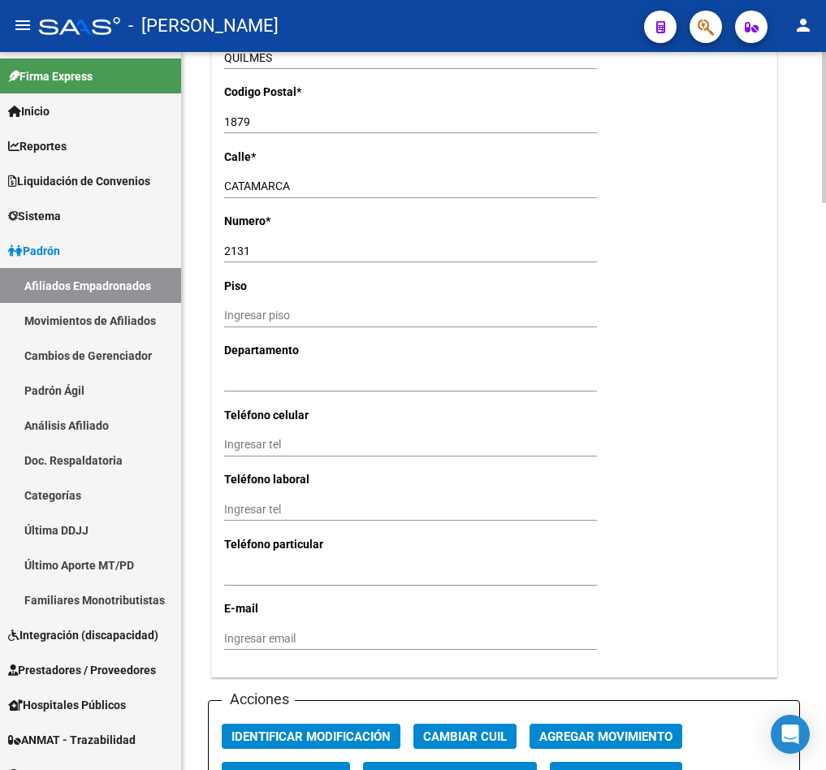
click at [797, 245] on div "Titular Familiar Datos Afiliado Nro Afiliado Ingresar nro CUIL * 27-16346251-1 …" at bounding box center [504, 416] width 592 height 3116
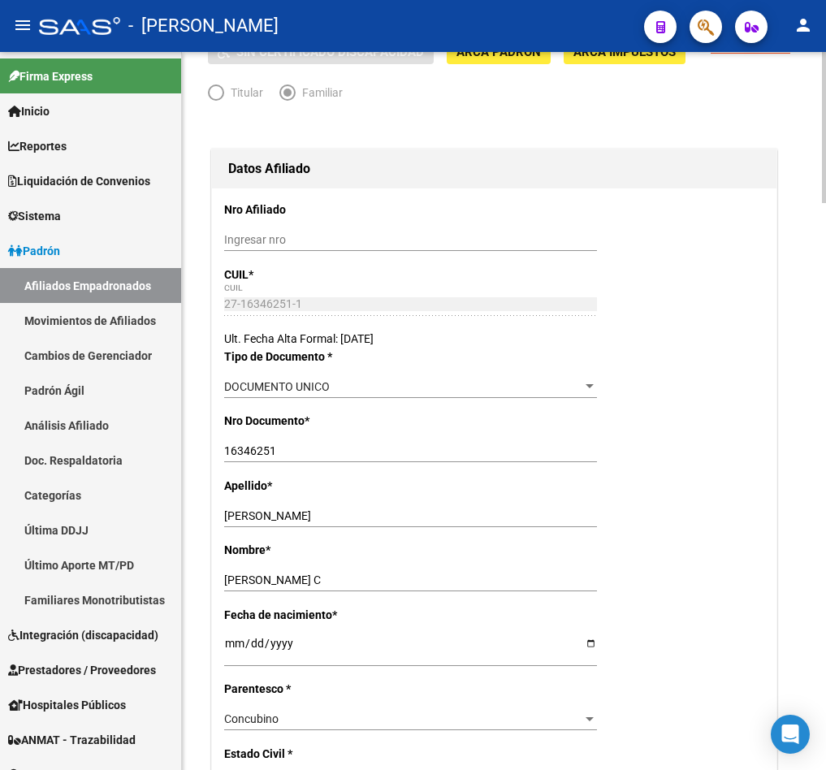
scroll to position [0, 0]
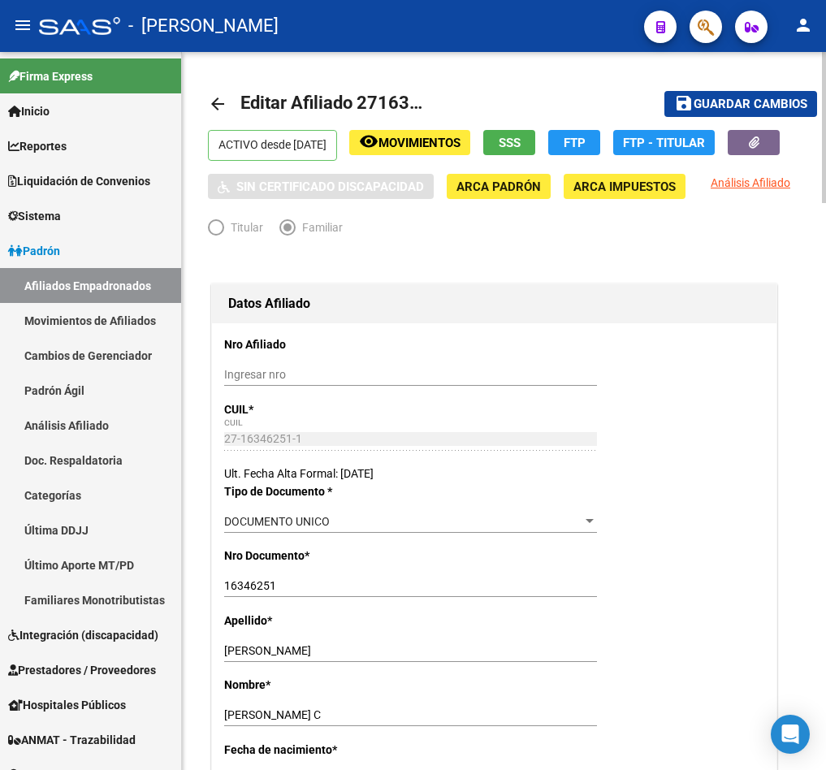
click at [758, 105] on span "Guardar cambios" at bounding box center [751, 105] width 114 height 15
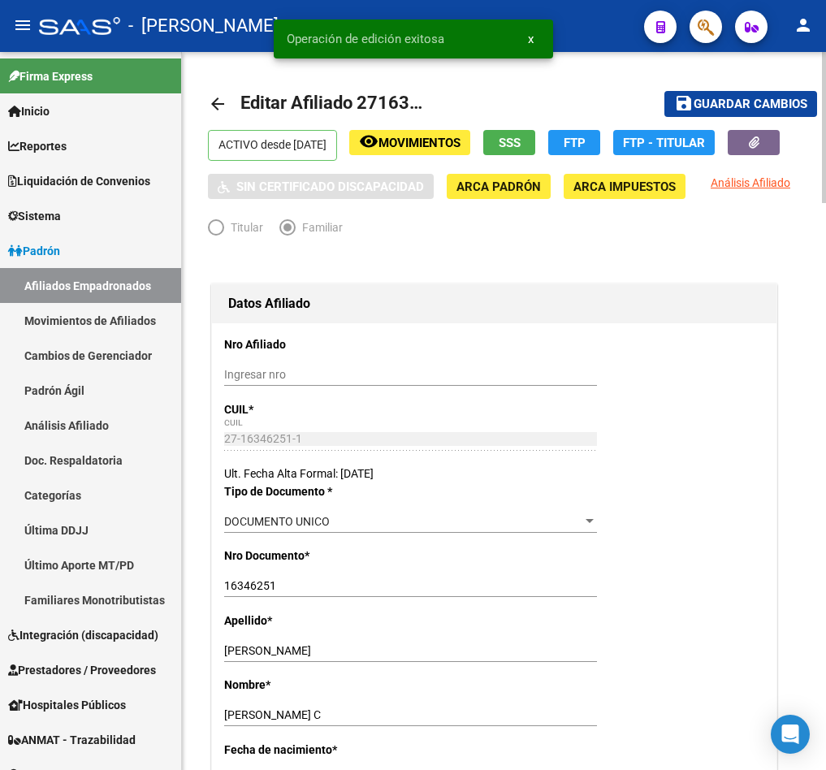
click at [559, 315] on div "Datos Afiliado" at bounding box center [494, 303] width 565 height 39
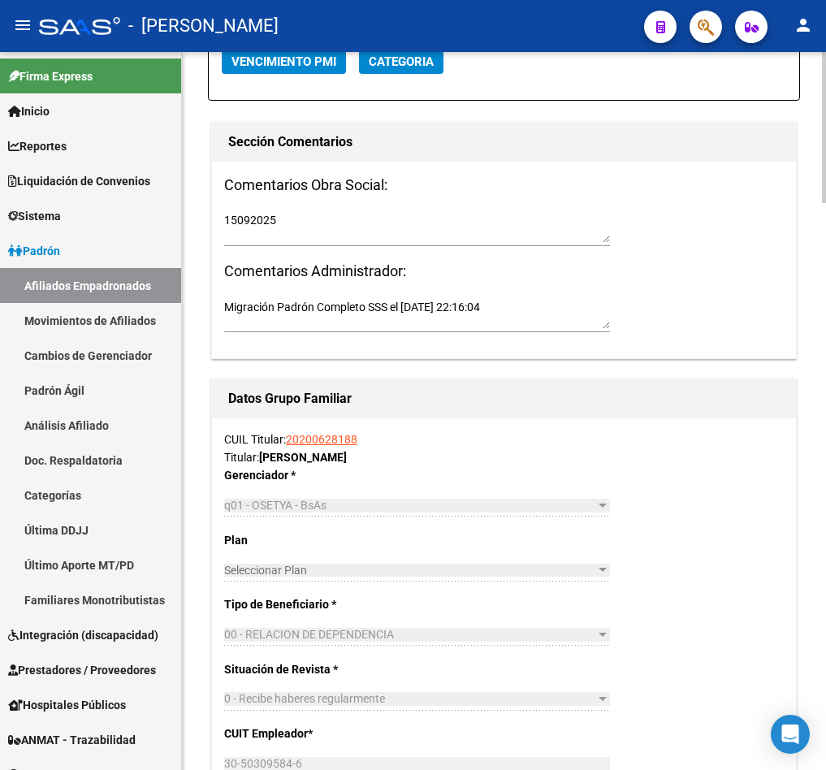
scroll to position [1950, 0]
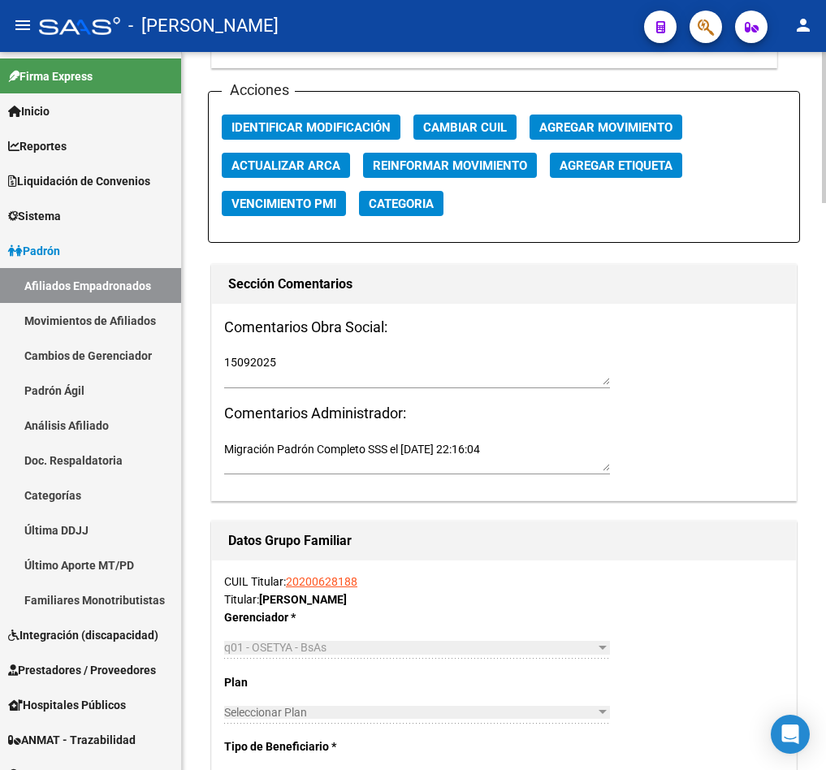
click at [596, 140] on button "Agregar Movimiento" at bounding box center [606, 127] width 153 height 25
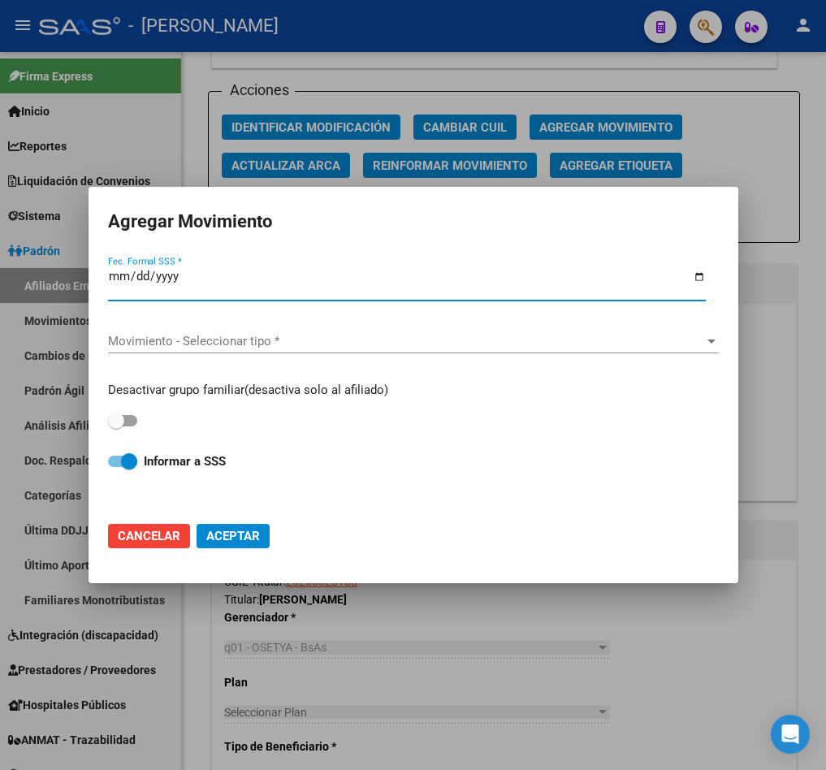
click at [118, 270] on input "Fec. Formal SSS *" at bounding box center [407, 283] width 598 height 26
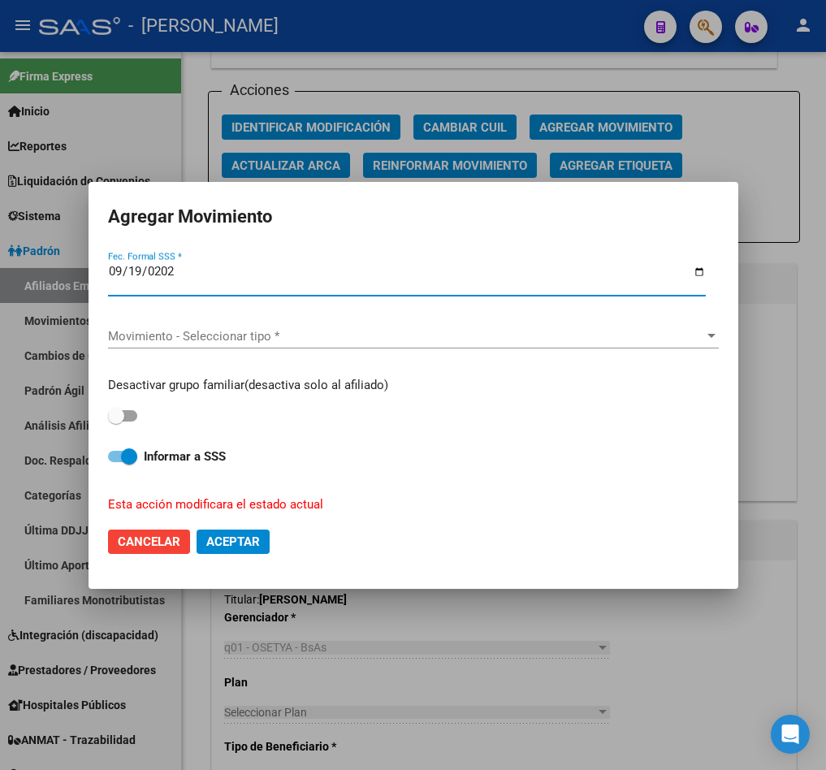
type input "[DATE]"
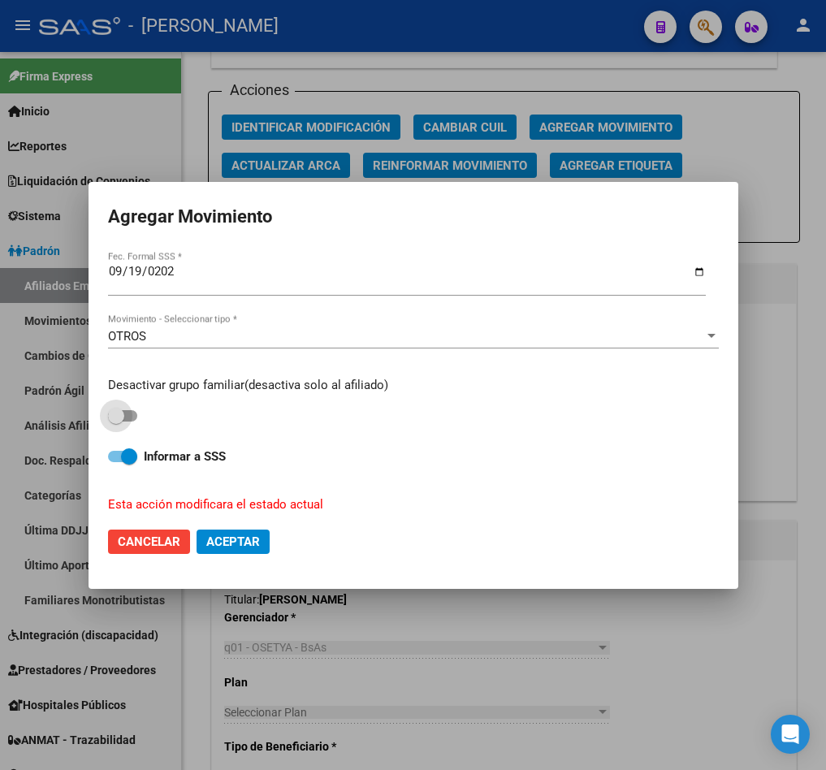
click at [115, 422] on input "checkbox" at bounding box center [115, 422] width 1 height 1
checkbox input "true"
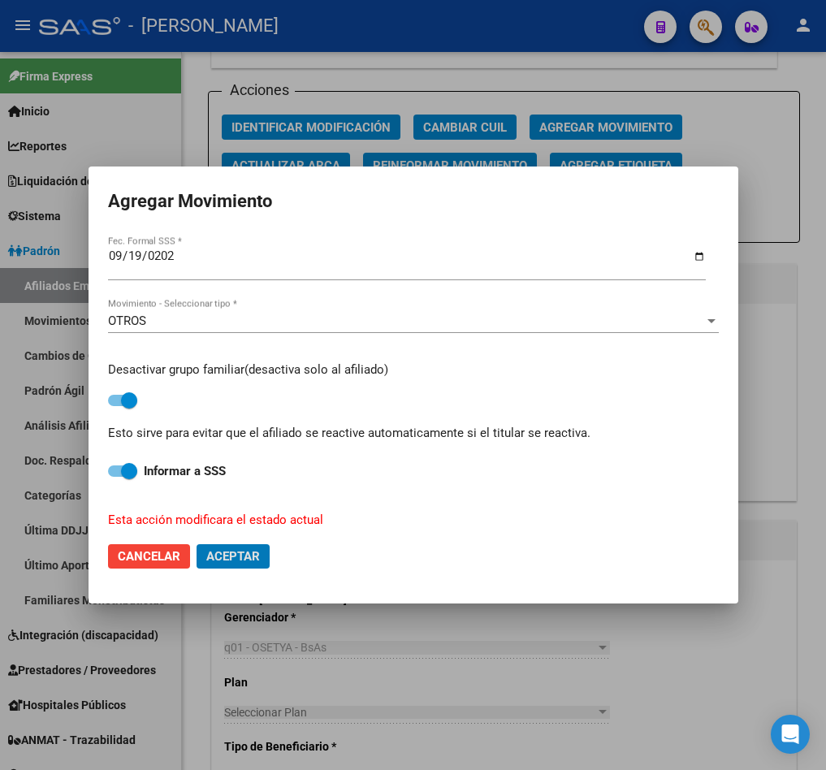
click at [197, 544] on button "Aceptar" at bounding box center [233, 556] width 73 height 24
checkbox input "false"
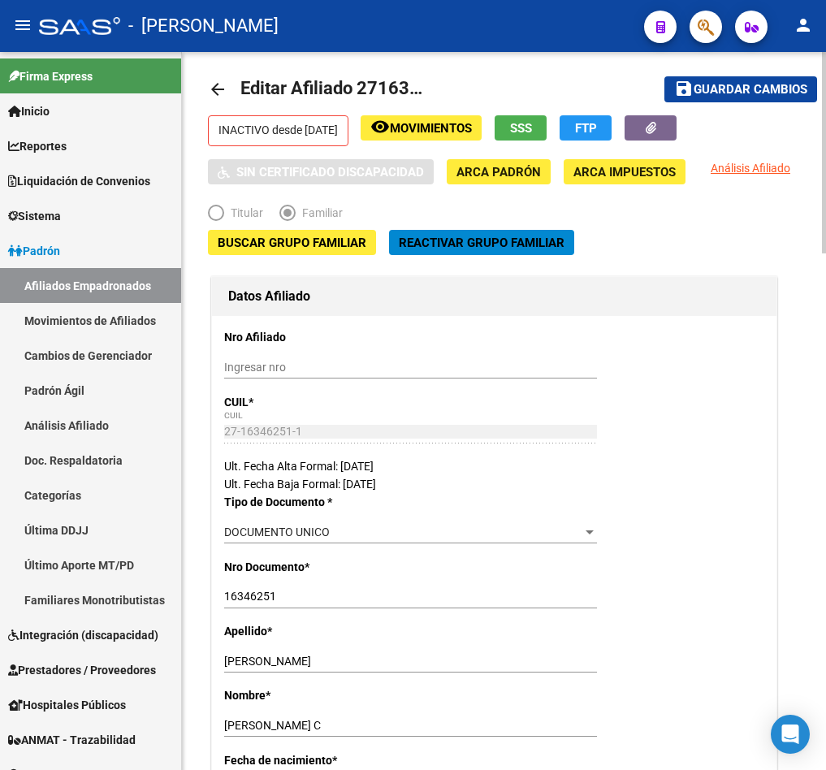
scroll to position [0, 0]
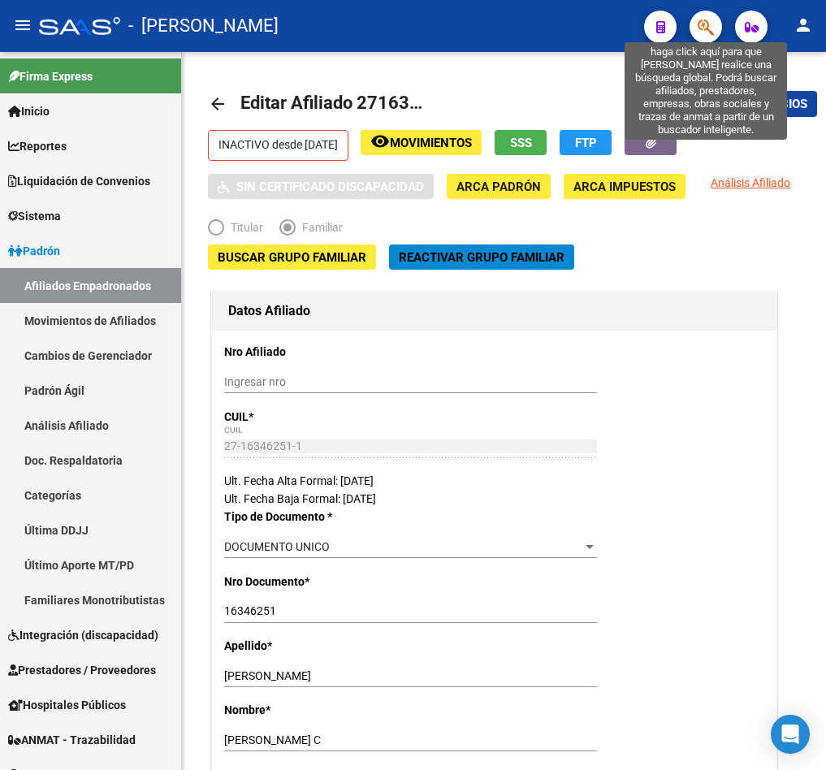
click at [705, 28] on icon "button" at bounding box center [706, 27] width 16 height 19
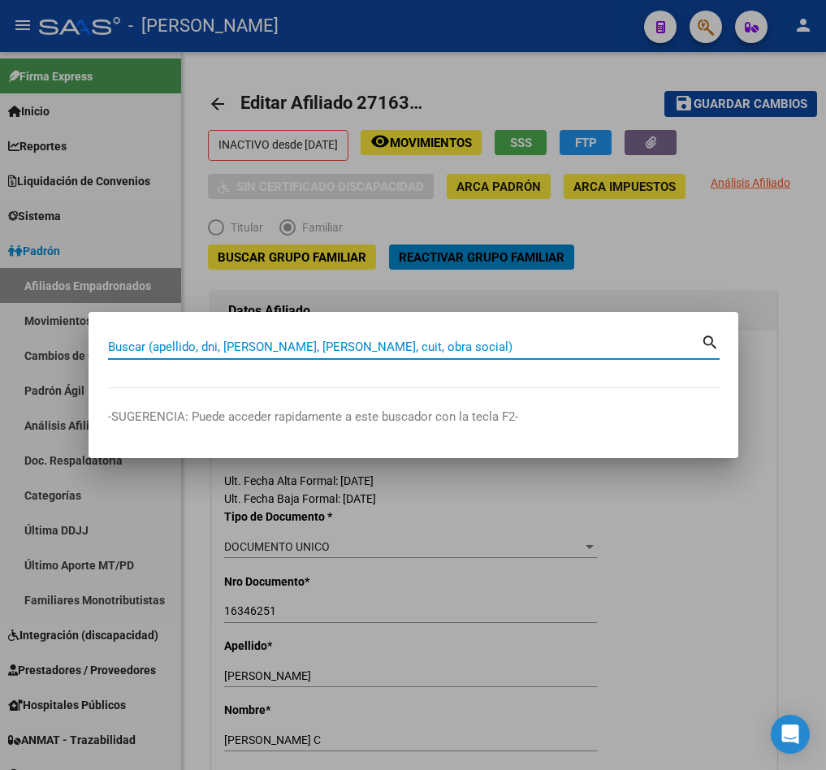
paste input "27163264566"
type input "27163264566"
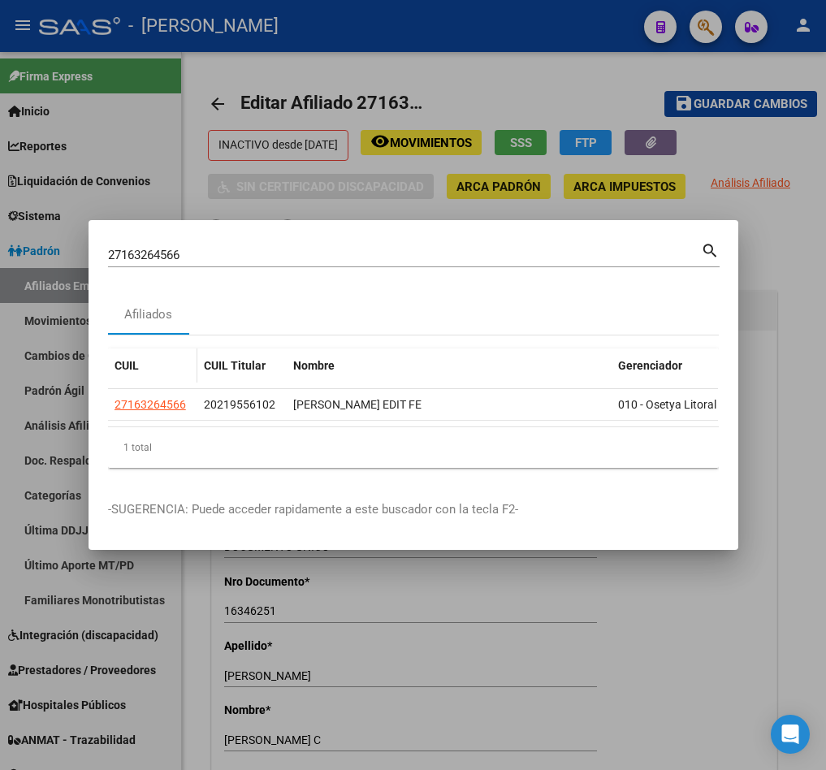
click at [150, 410] on datatable-body-cell "27163264566" at bounding box center [152, 405] width 89 height 32
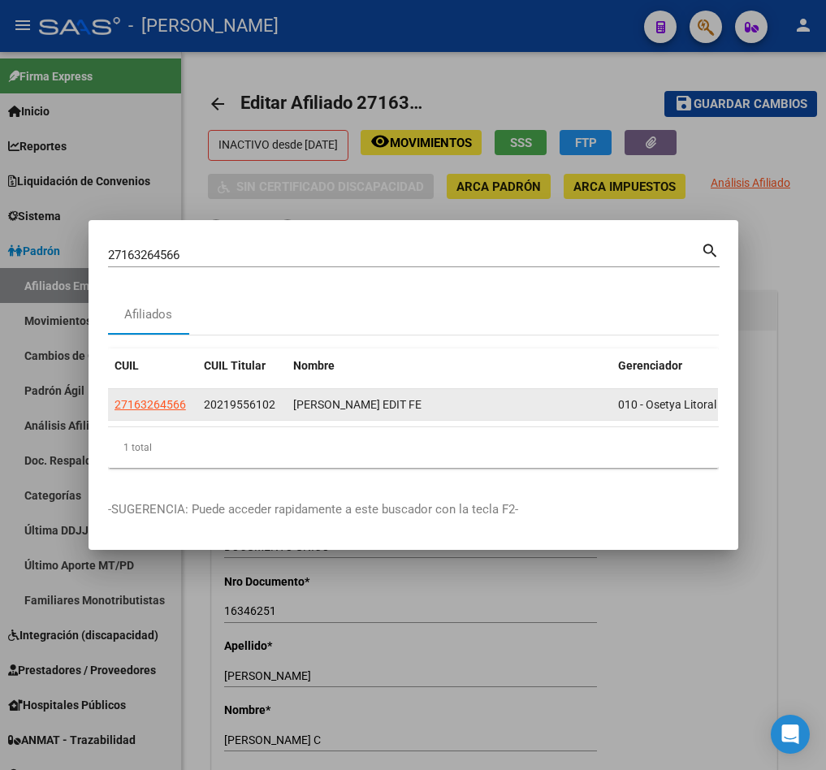
click at [152, 402] on app-link-go-to "27163264566" at bounding box center [151, 405] width 72 height 19
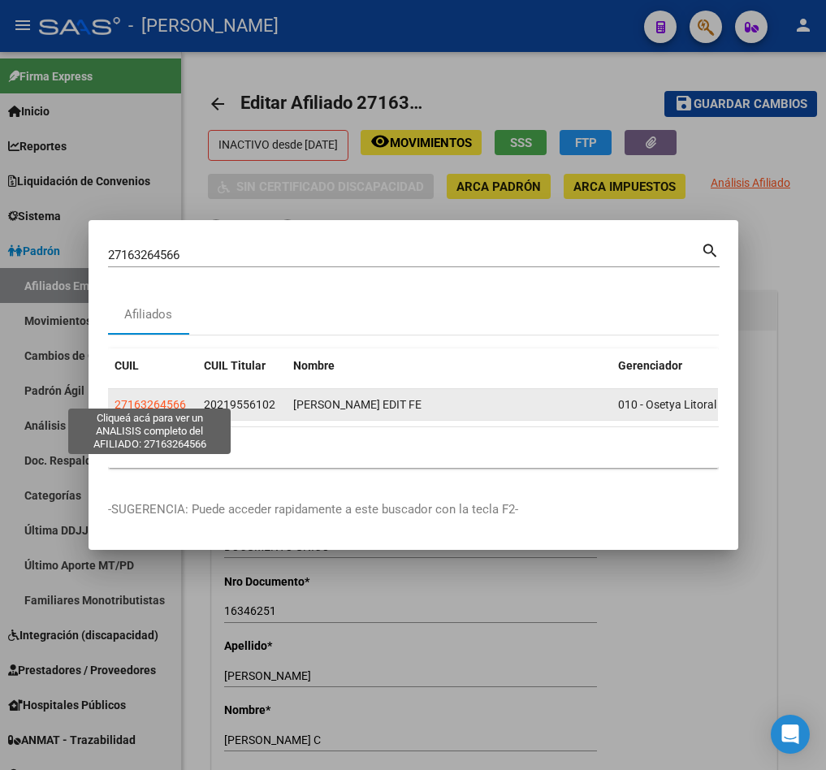
click at [156, 398] on span "27163264566" at bounding box center [151, 404] width 72 height 13
type textarea "27163264566"
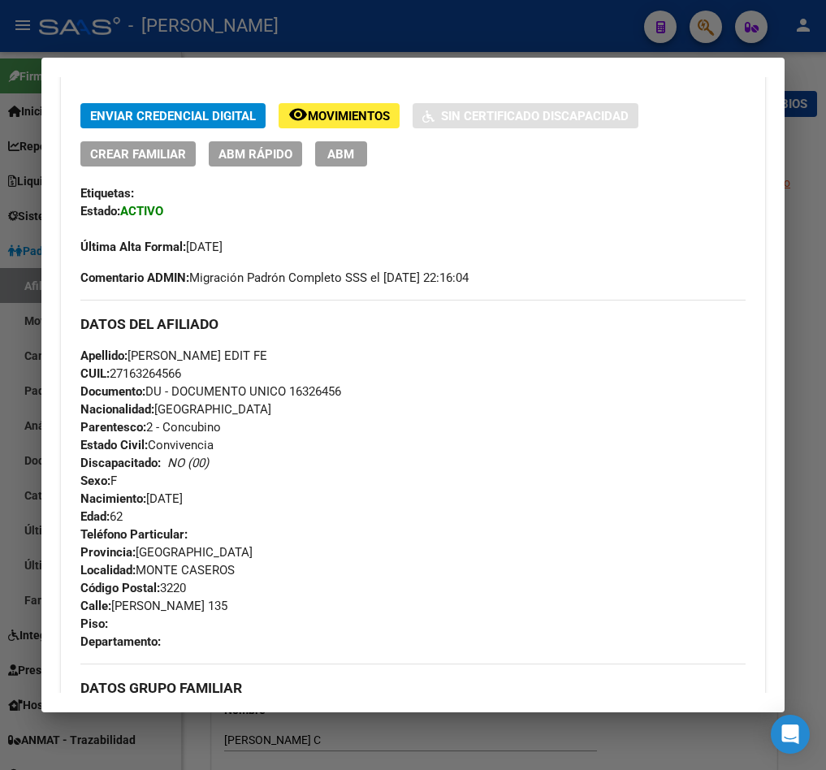
scroll to position [366, 0]
